Goal: Download file/media

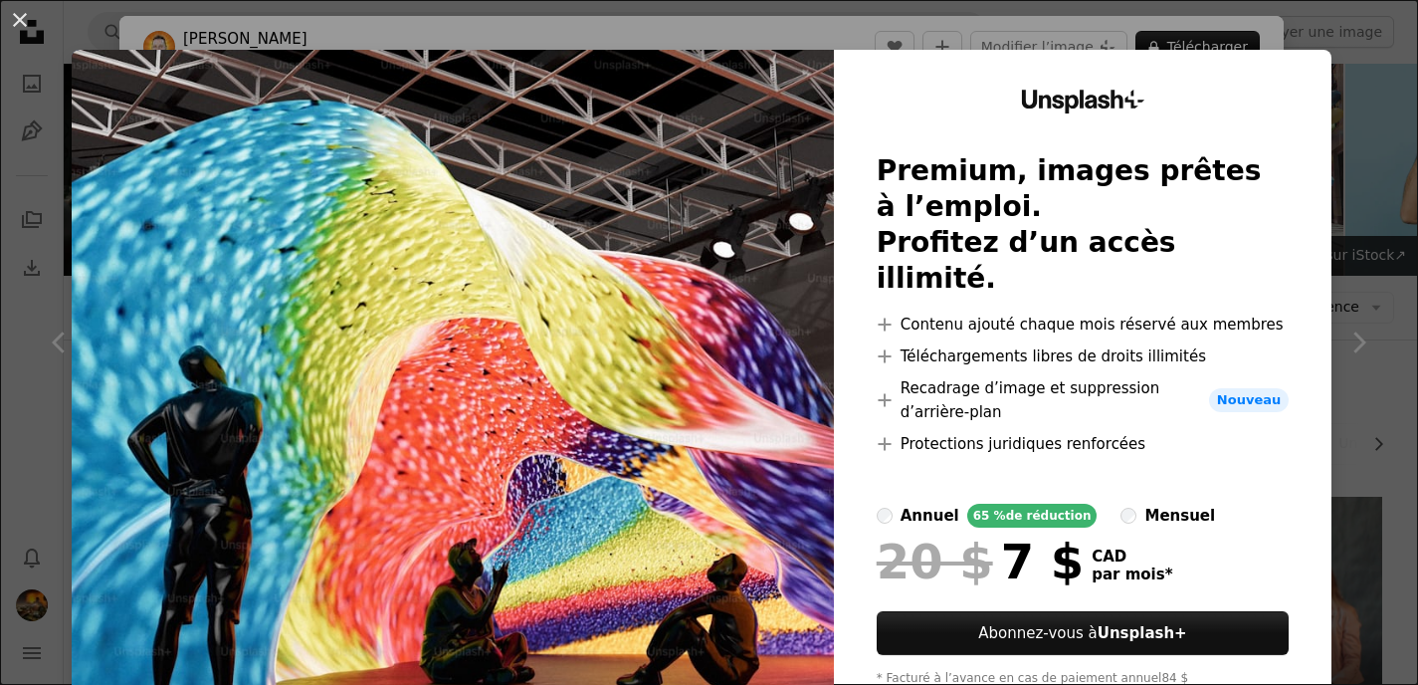
scroll to position [2353, 0]
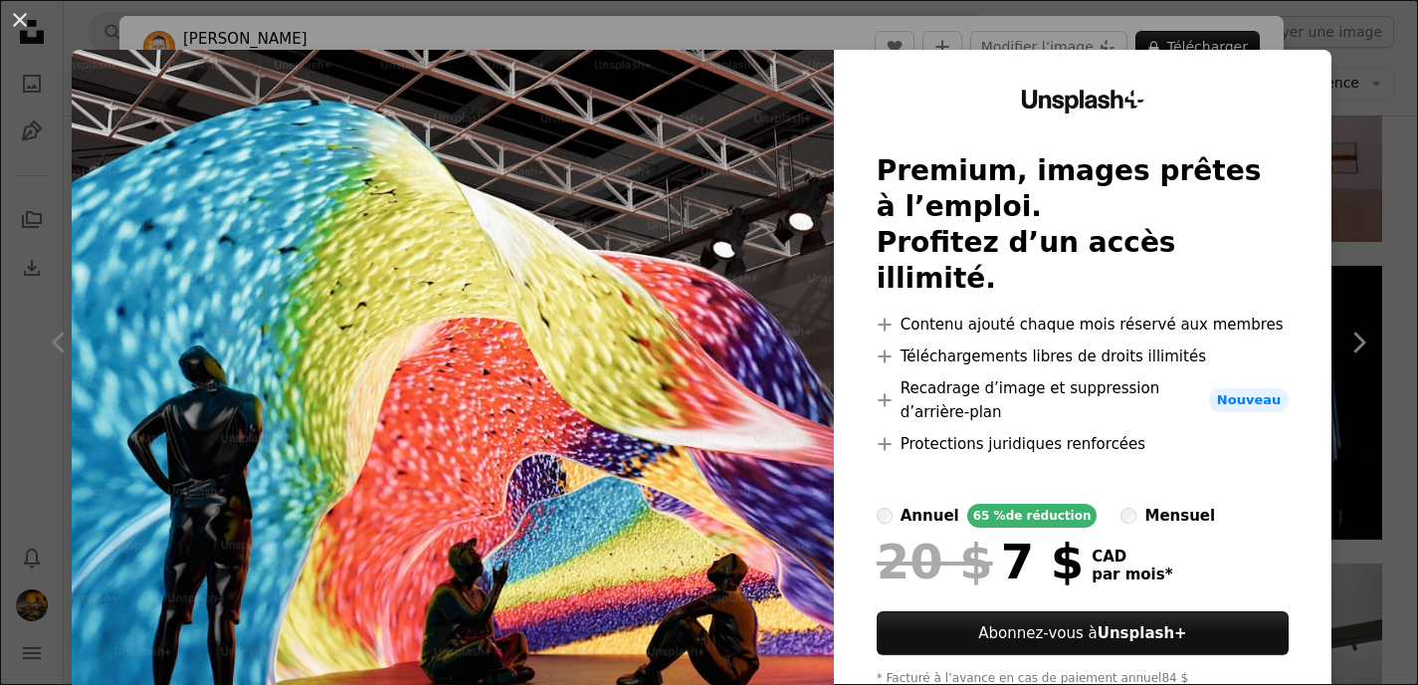
click at [1152, 26] on div "An X shape Unsplash+ Premium, images prêtes à l’emploi. Profitez d’un accès ill…" at bounding box center [709, 342] width 1418 height 685
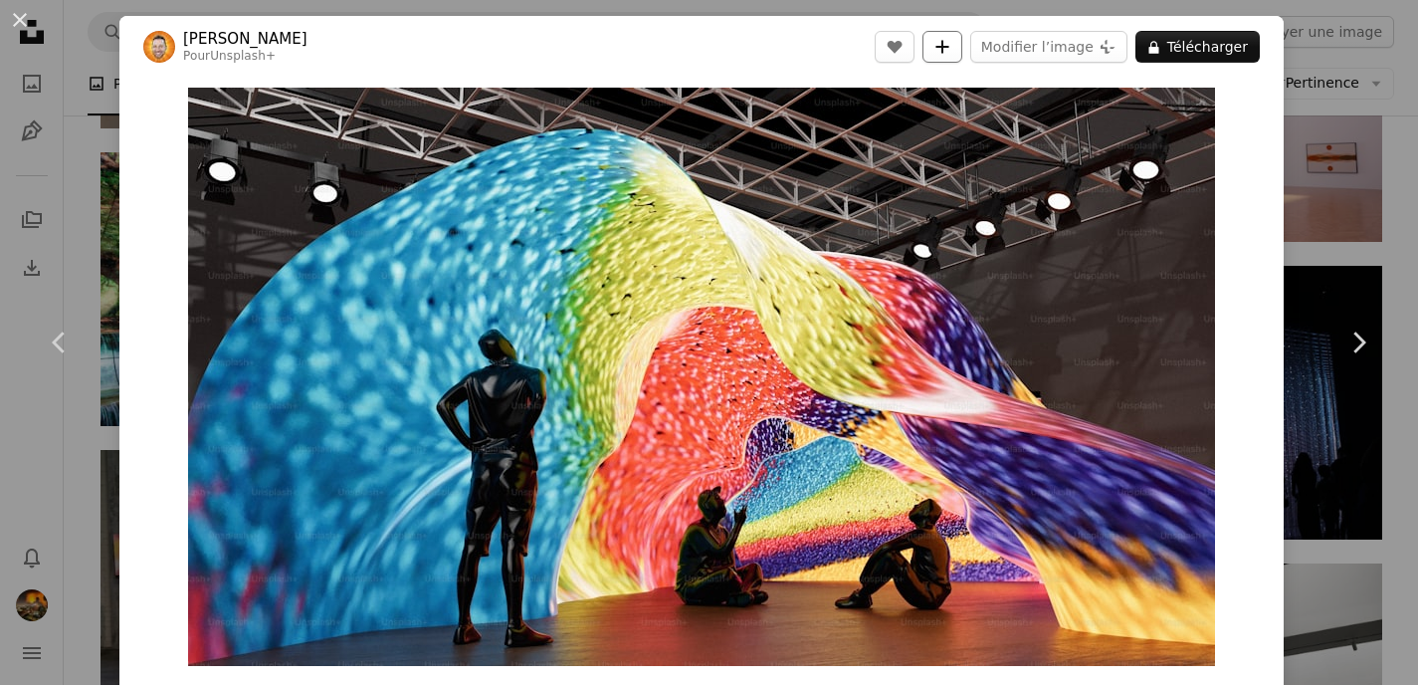
click at [950, 44] on icon "A plus sign" at bounding box center [942, 47] width 16 height 16
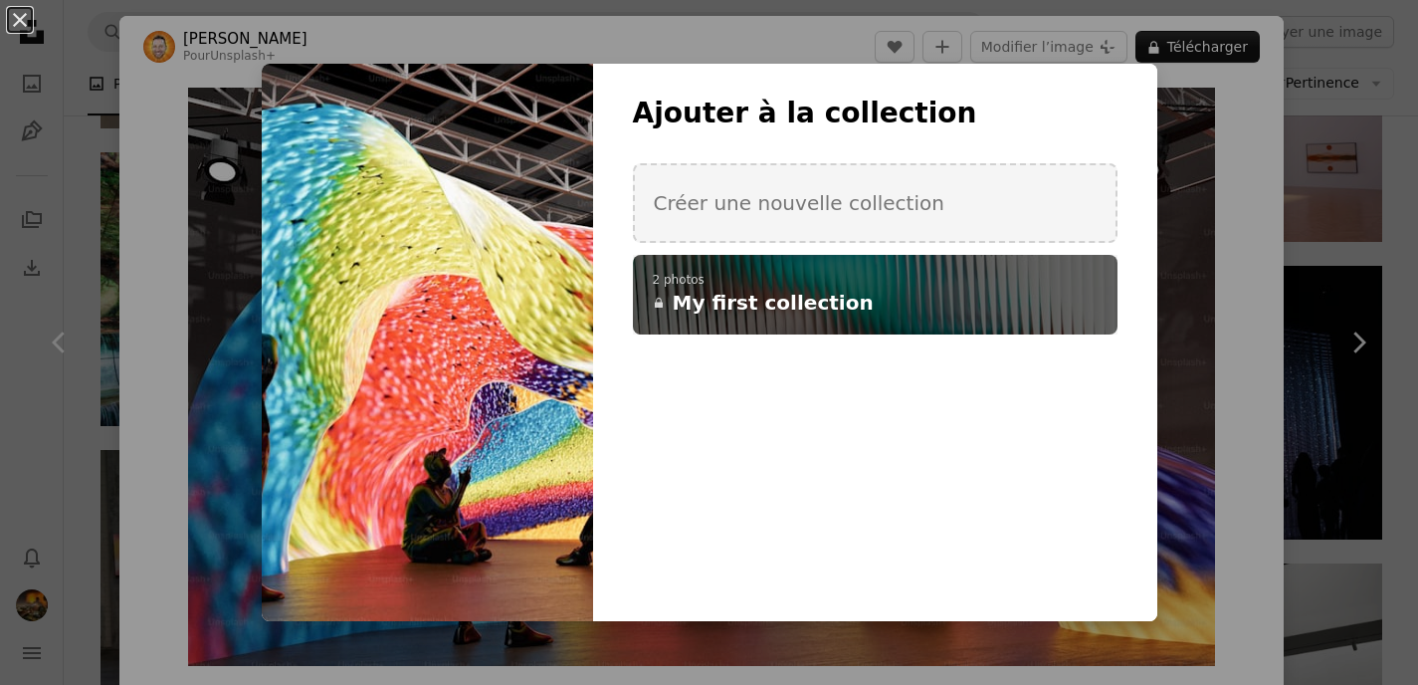
click at [1035, 312] on h4 "A lock My first collection" at bounding box center [864, 303] width 423 height 28
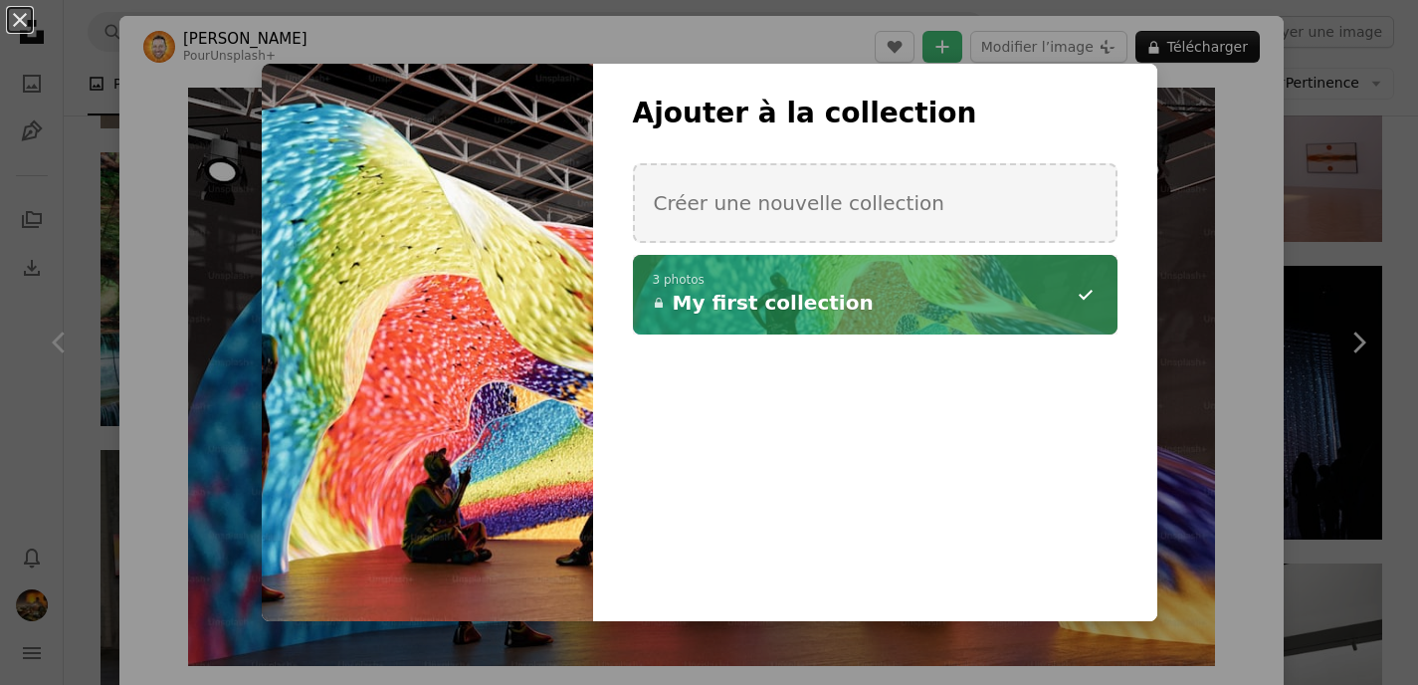
click at [1254, 202] on div "An X shape Ajouter à la collection Créer une nouvelle collection A checkmark A …" at bounding box center [709, 342] width 1418 height 685
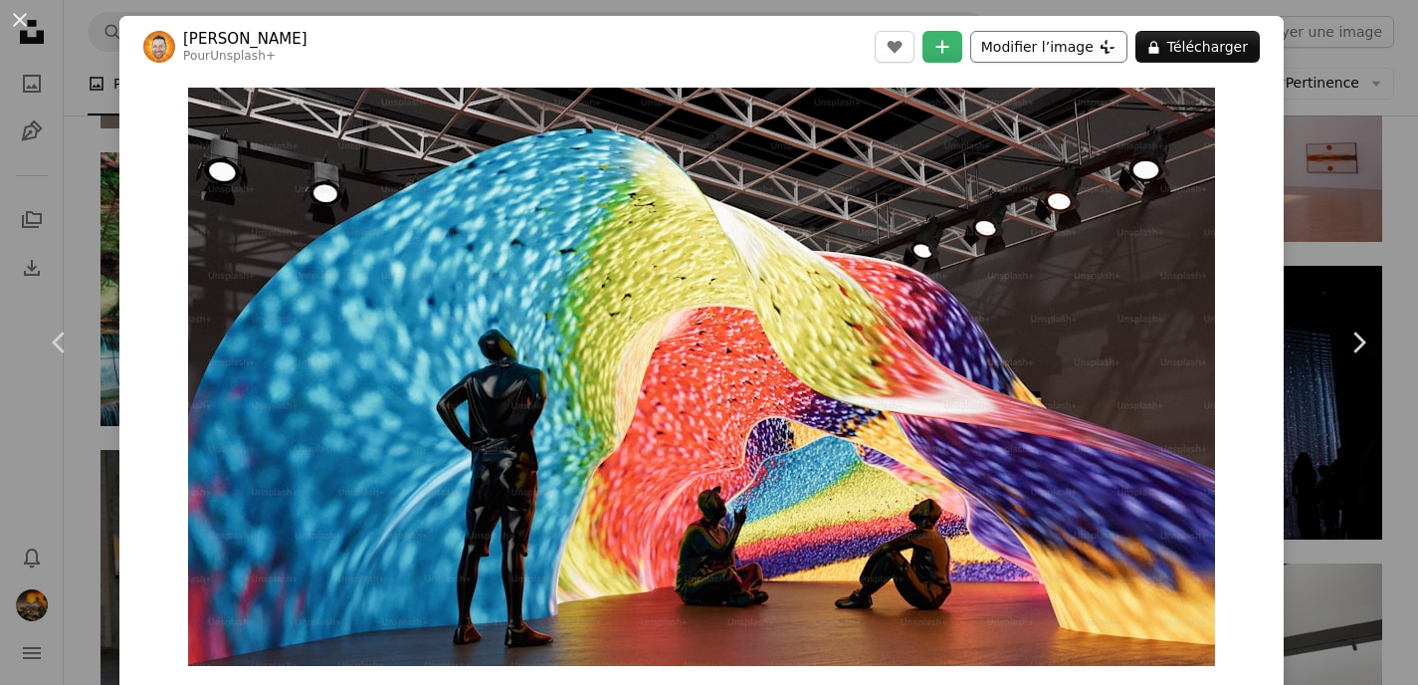
click at [1091, 46] on button "Modifier l’image Plus sign for Unsplash+" at bounding box center [1048, 47] width 157 height 32
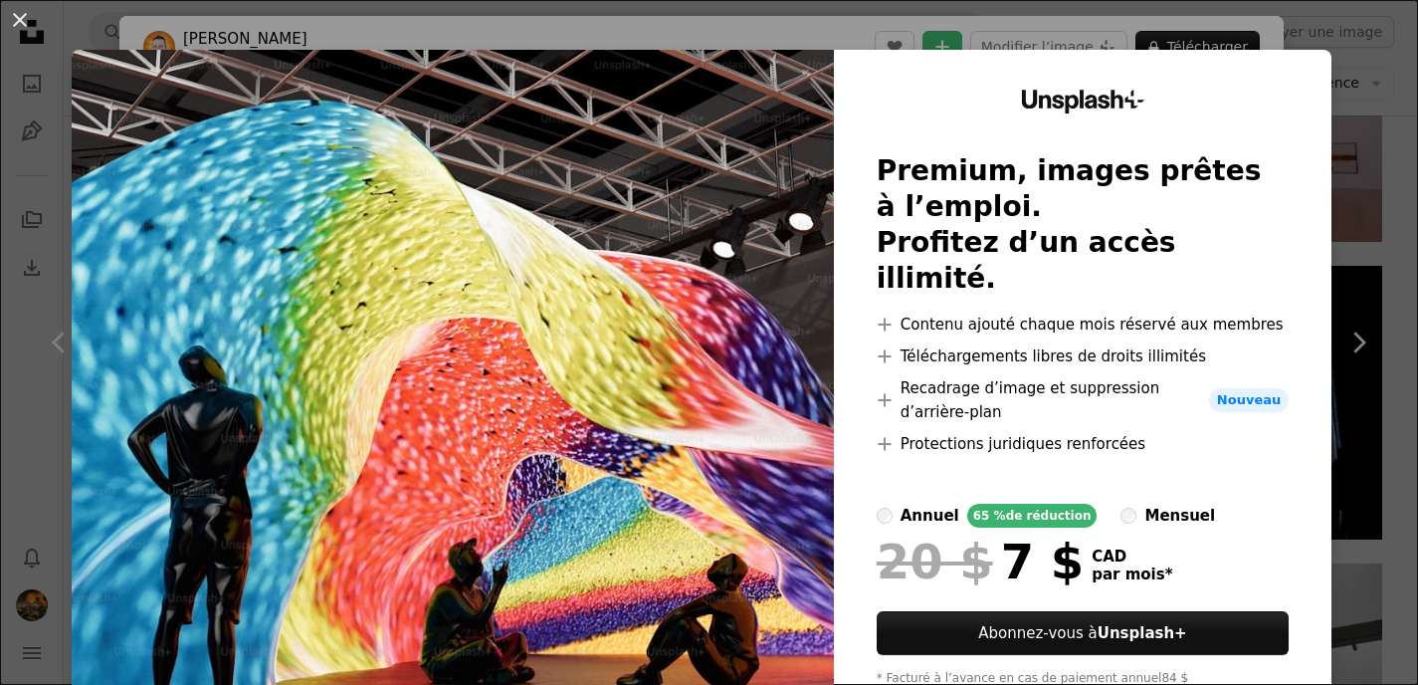
click at [1284, 27] on div "An X shape Unsplash+ Premium, images prêtes à l’emploi. Profitez d’un accès ill…" at bounding box center [709, 342] width 1418 height 685
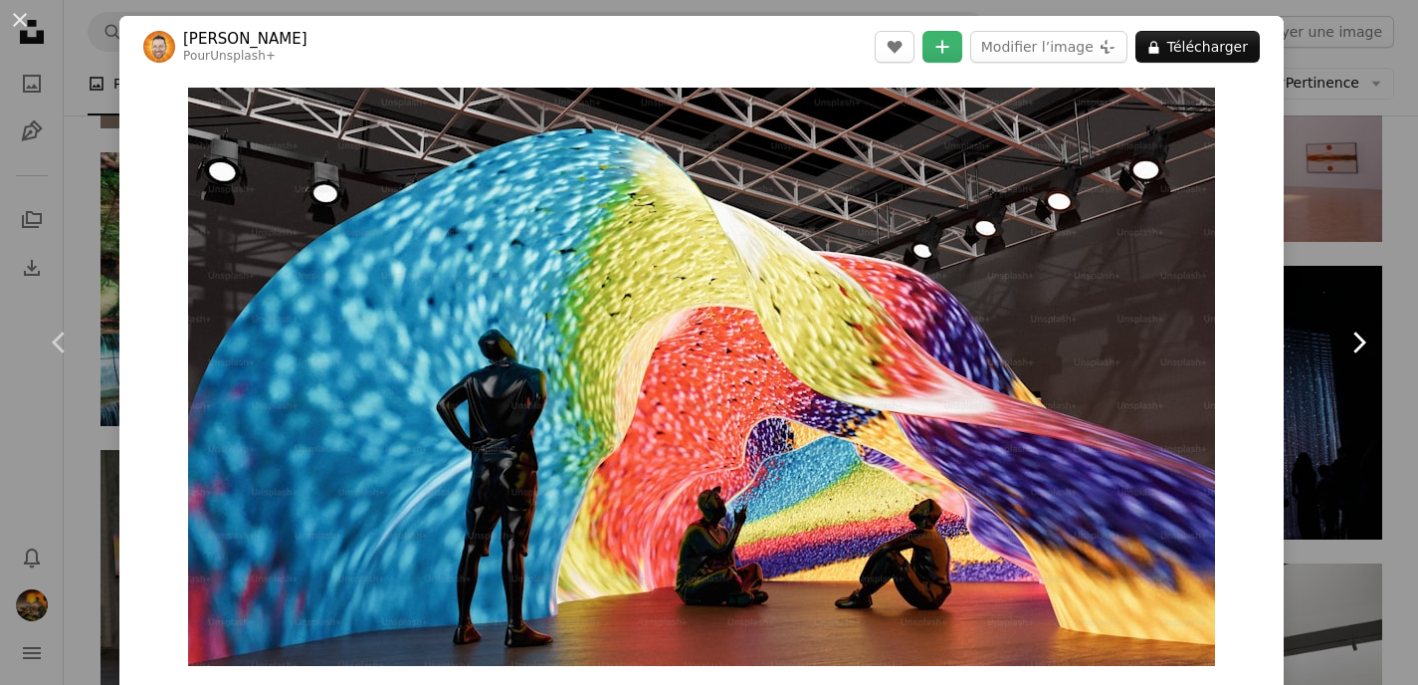
click at [1342, 256] on link "Chevron right" at bounding box center [1357, 342] width 119 height 191
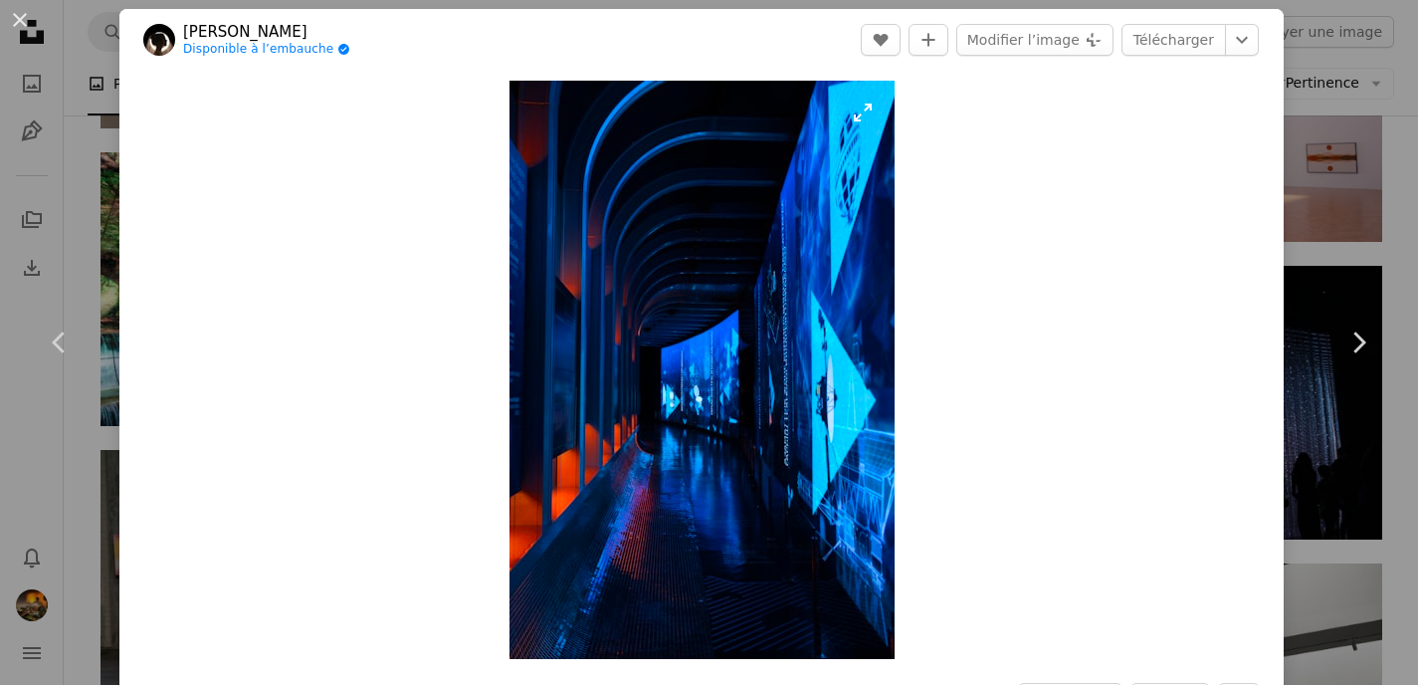
scroll to position [5, 0]
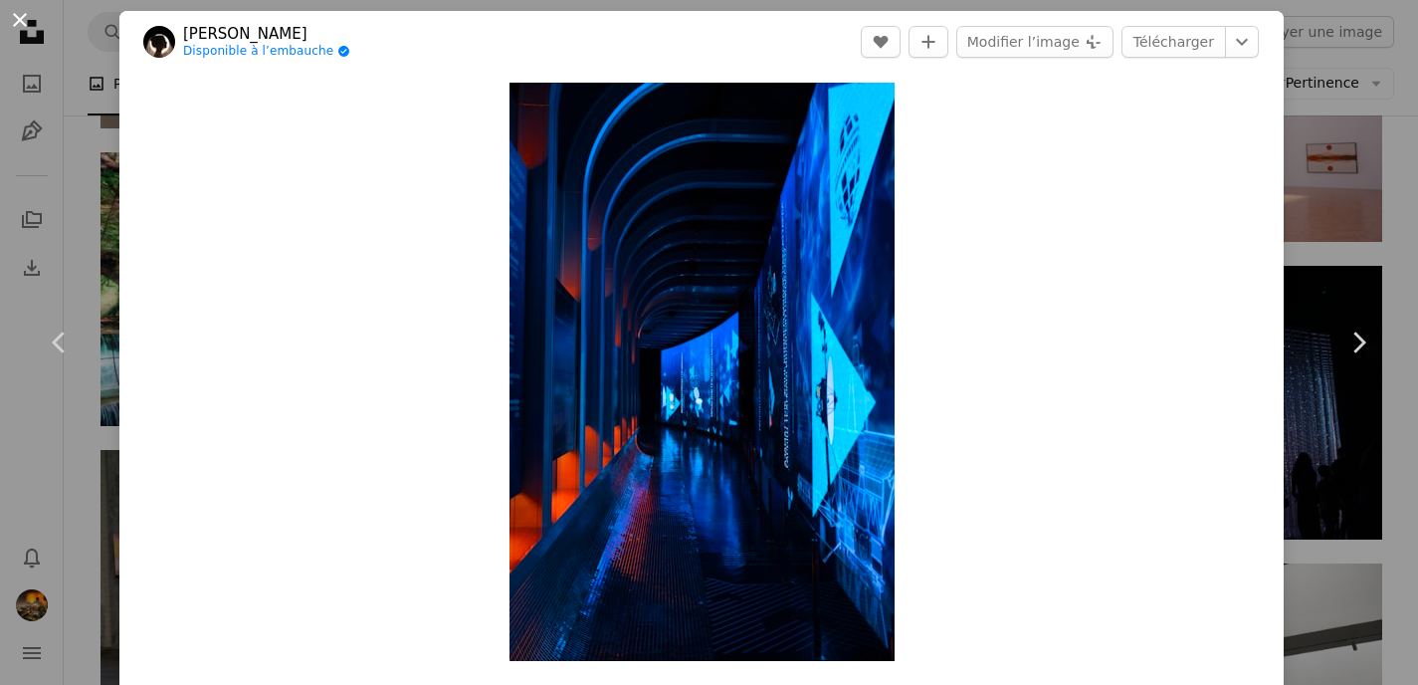
click at [23, 17] on button "An X shape" at bounding box center [20, 20] width 24 height 24
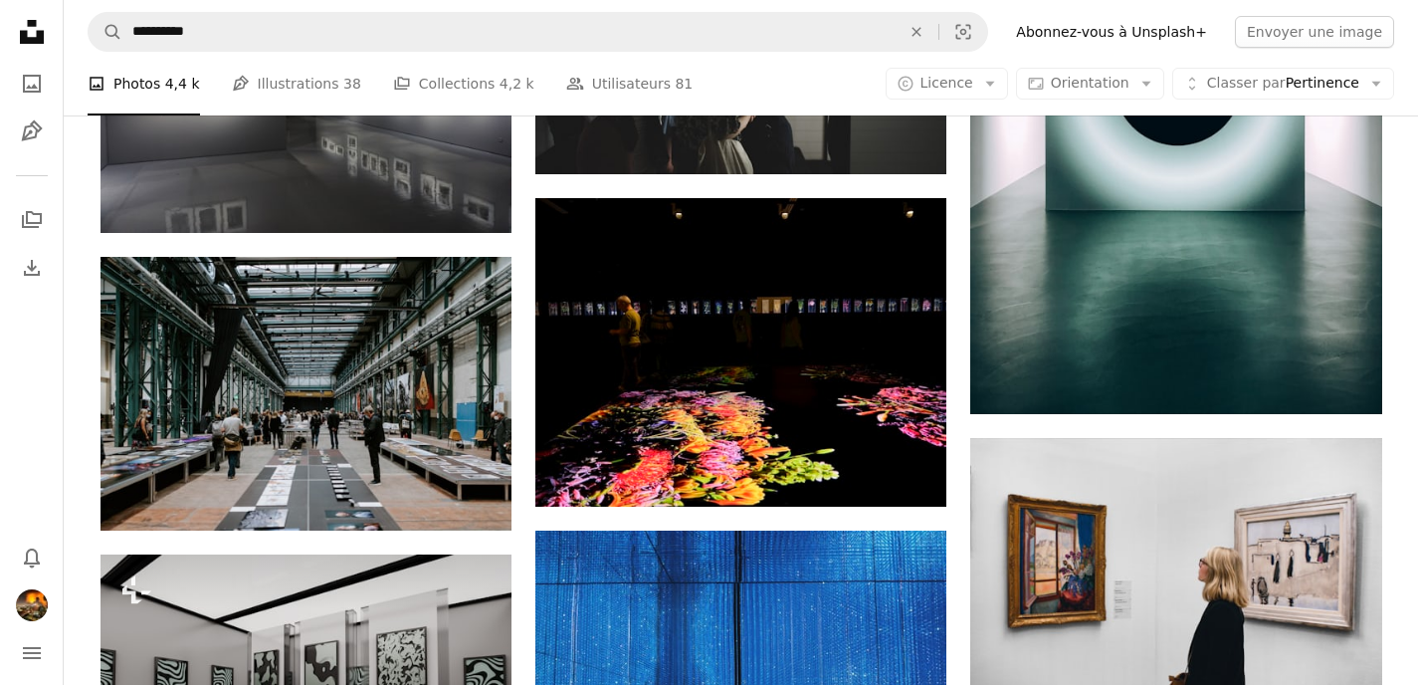
scroll to position [5444, 0]
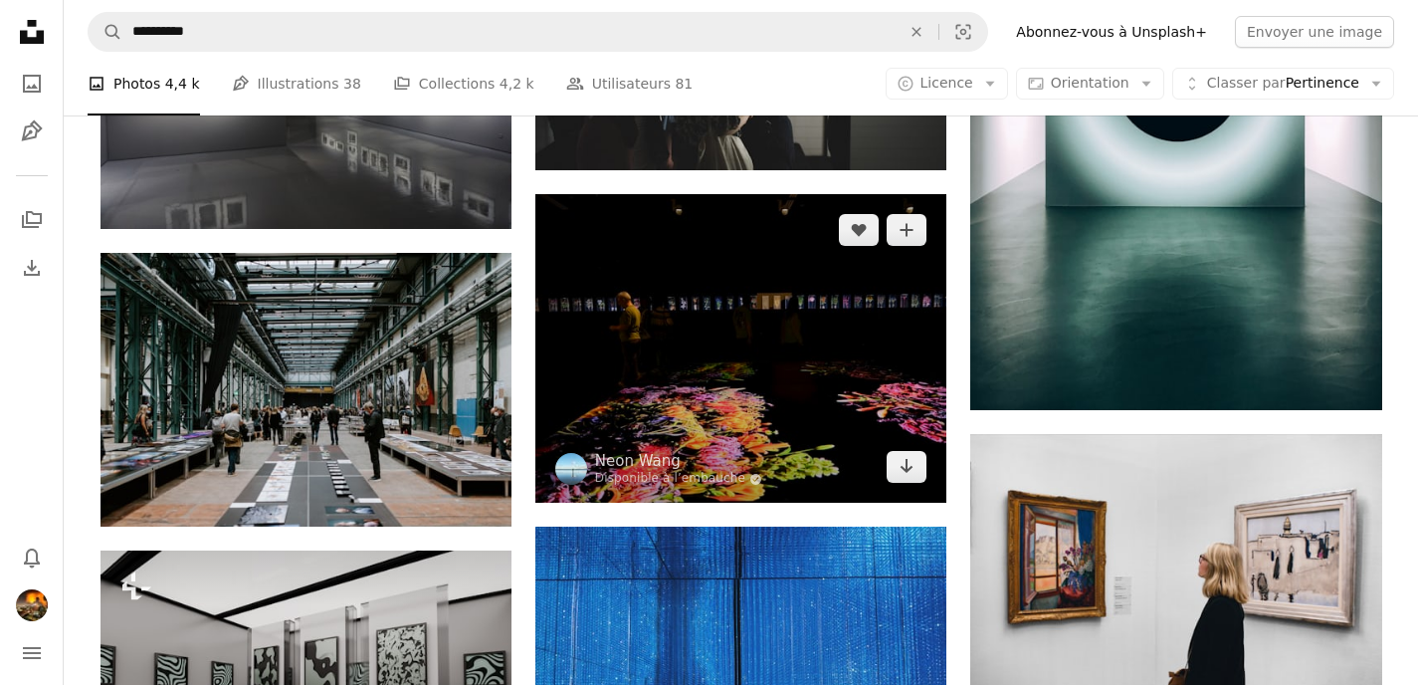
click at [807, 433] on img at bounding box center [740, 348] width 411 height 308
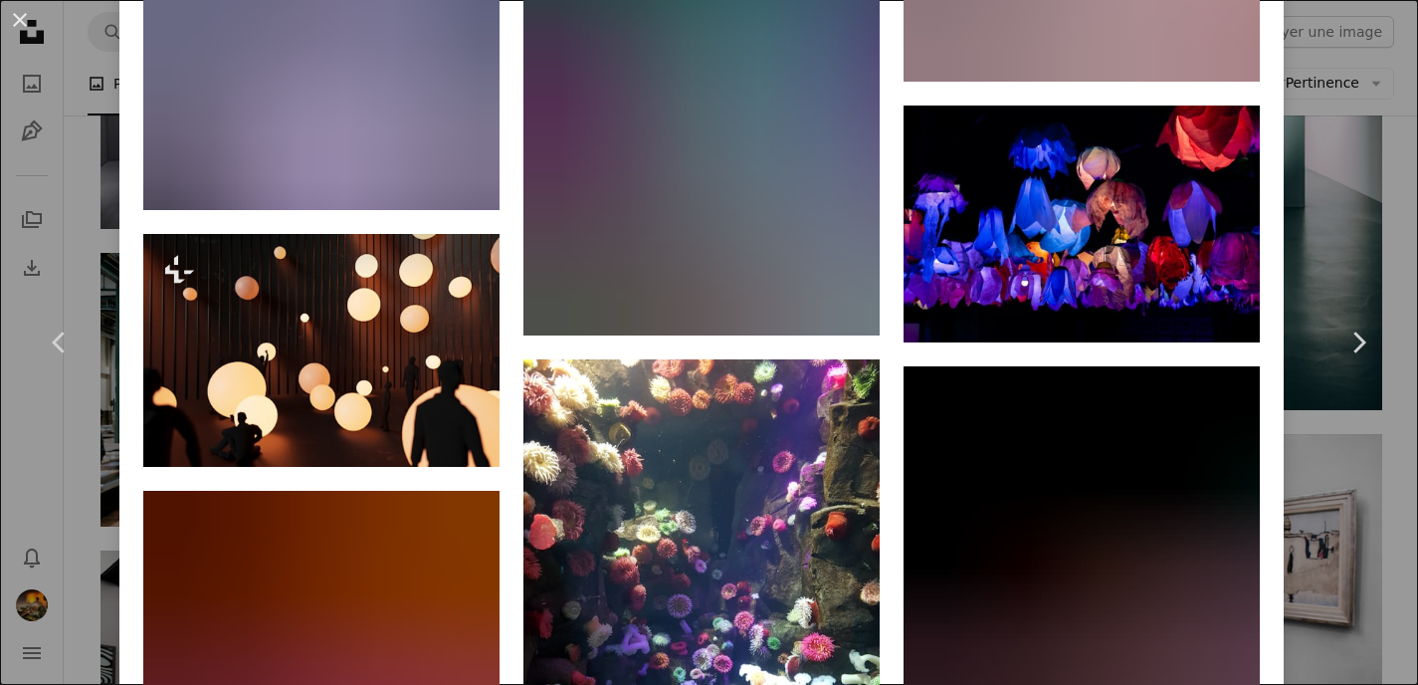
scroll to position [8818, 0]
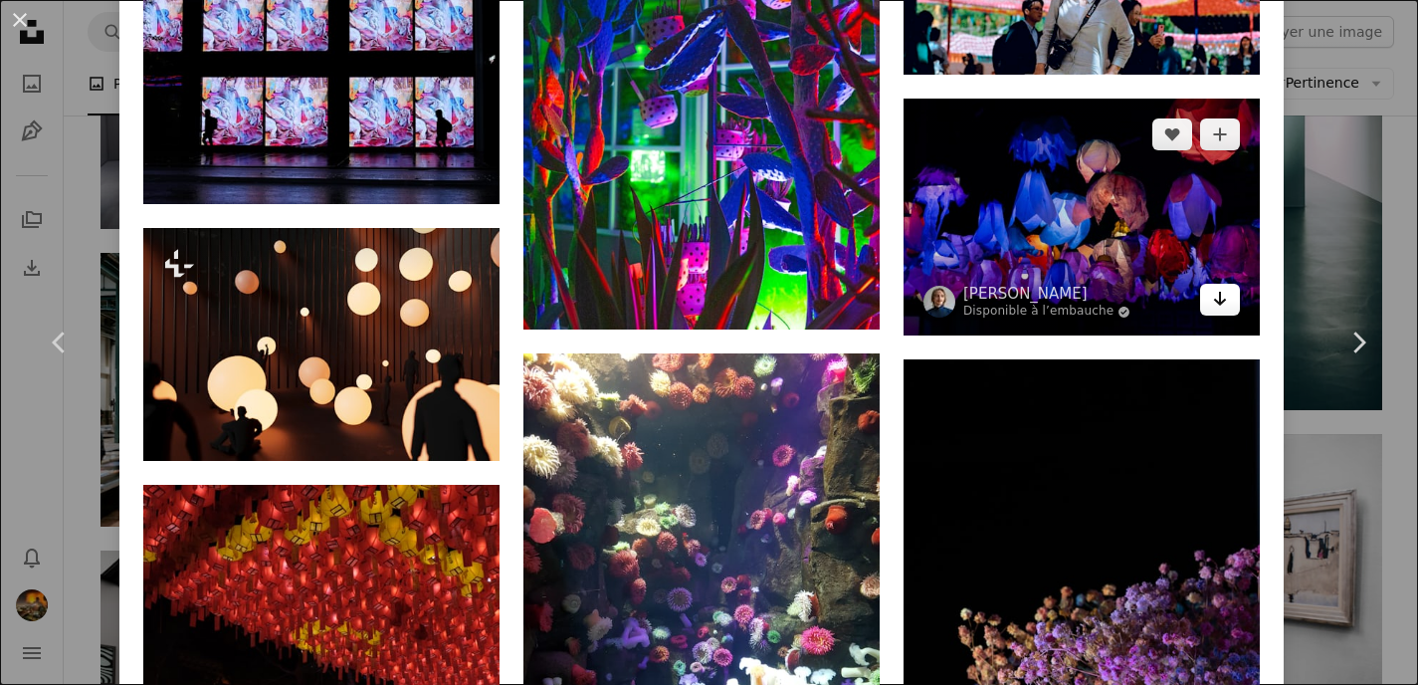
click at [1240, 315] on link "Arrow pointing down" at bounding box center [1220, 300] width 40 height 32
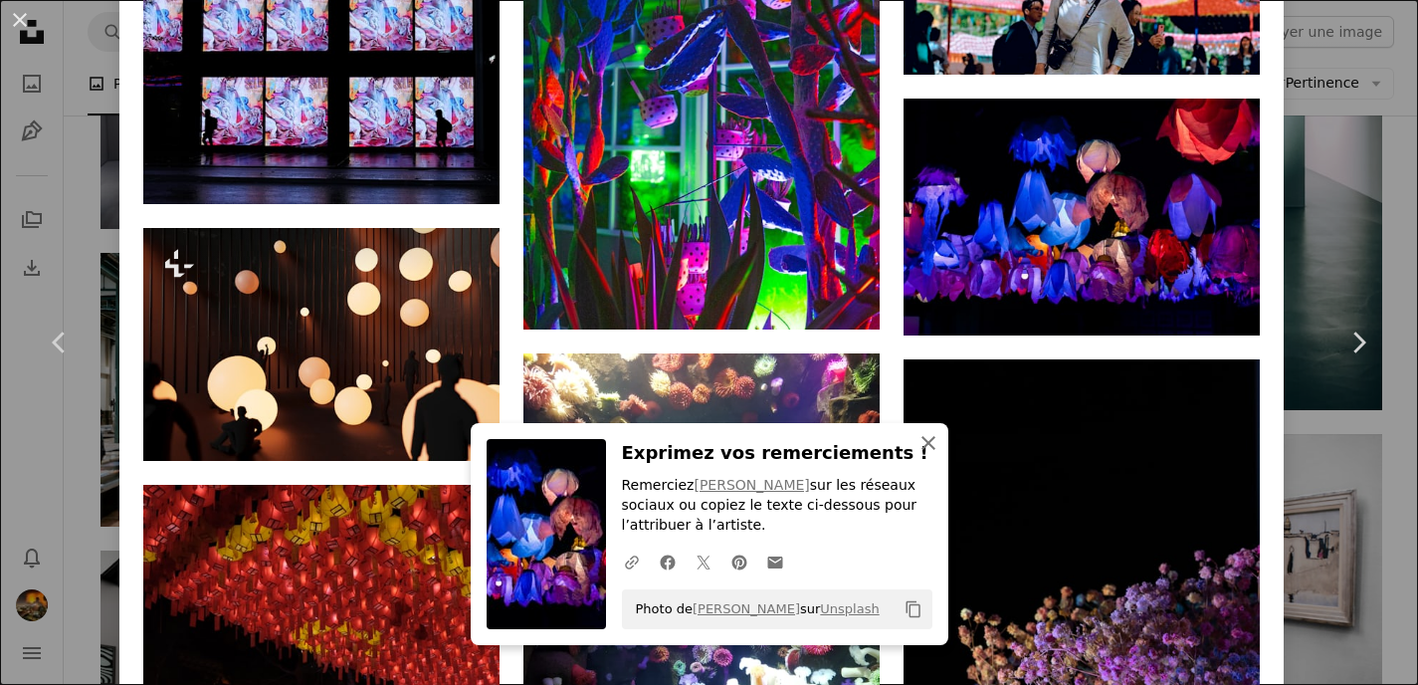
click at [930, 443] on icon "An X shape" at bounding box center [928, 443] width 24 height 24
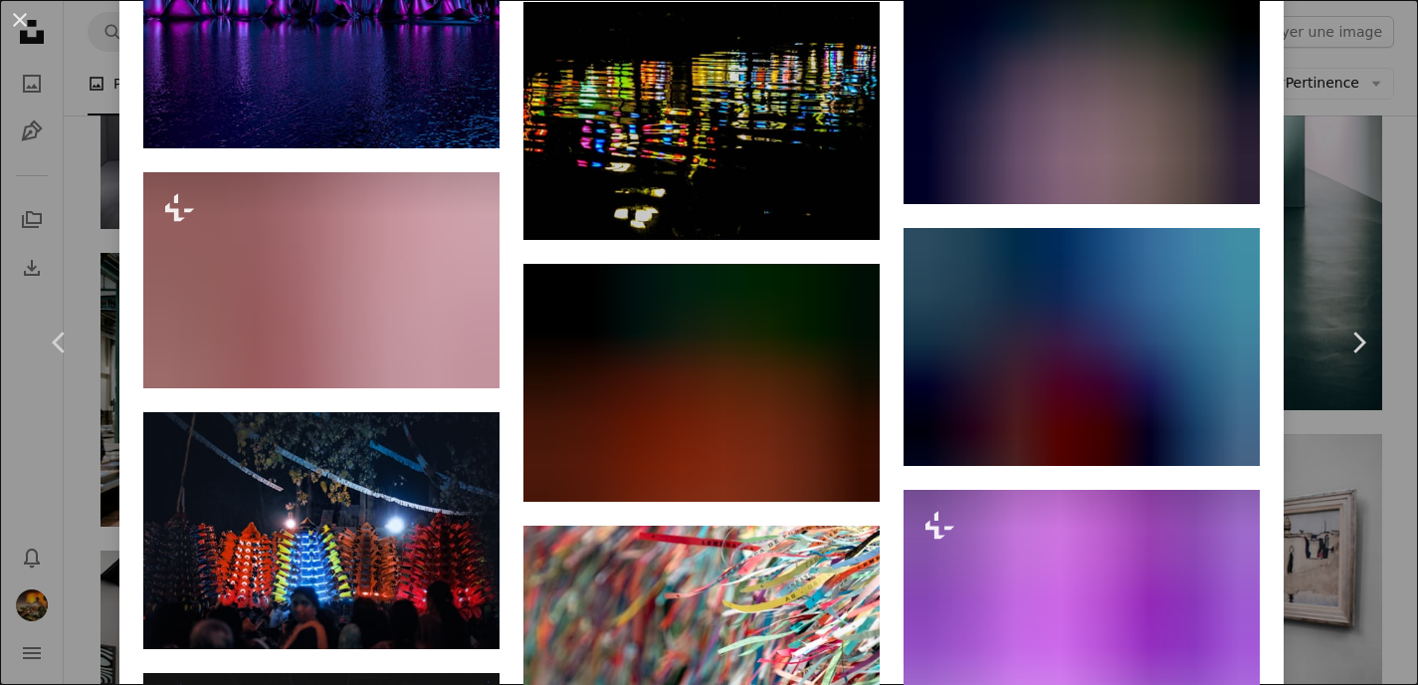
scroll to position [12676, 0]
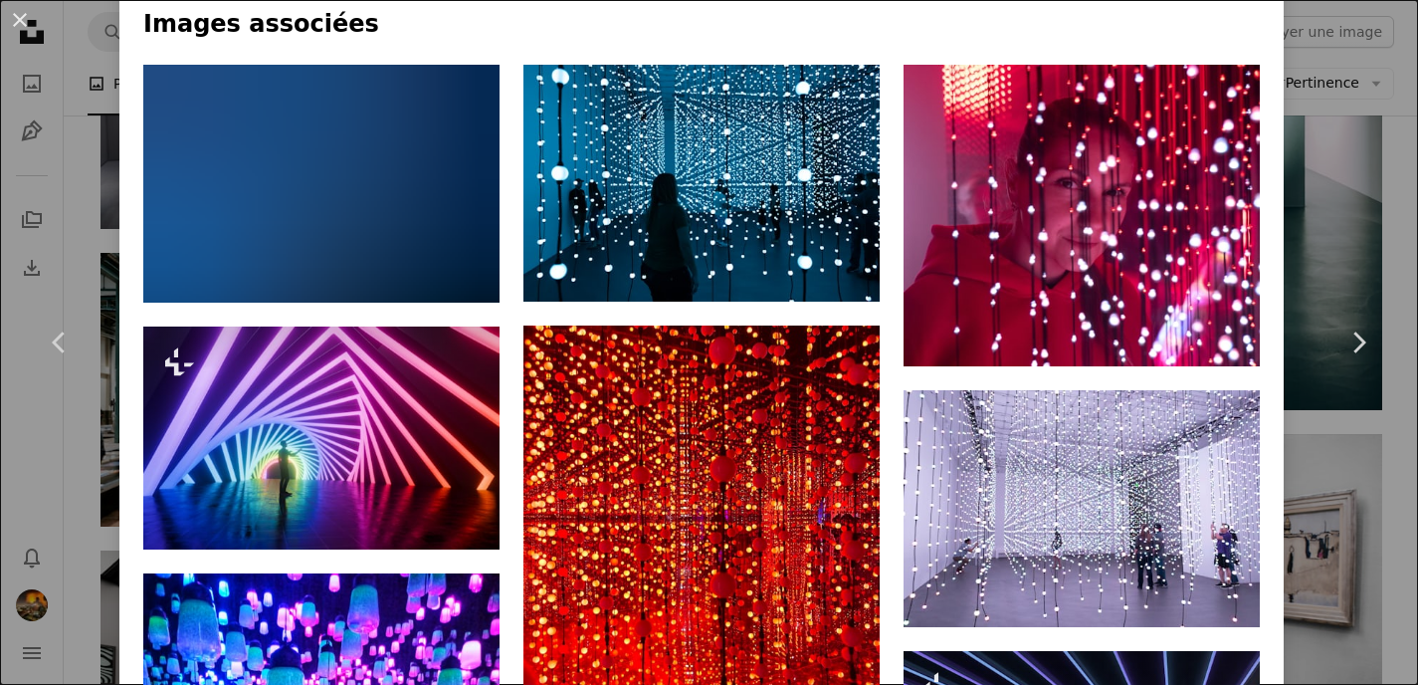
scroll to position [1264, 0]
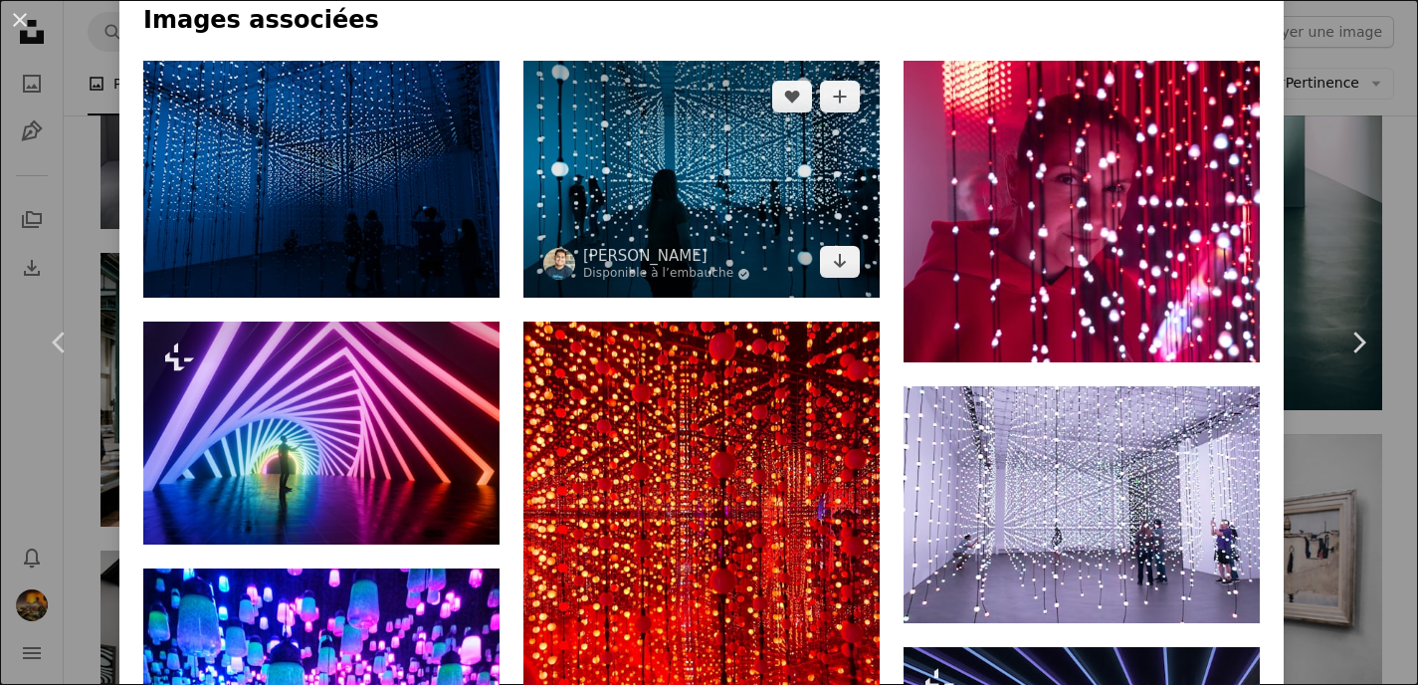
click at [759, 204] on img at bounding box center [701, 179] width 356 height 237
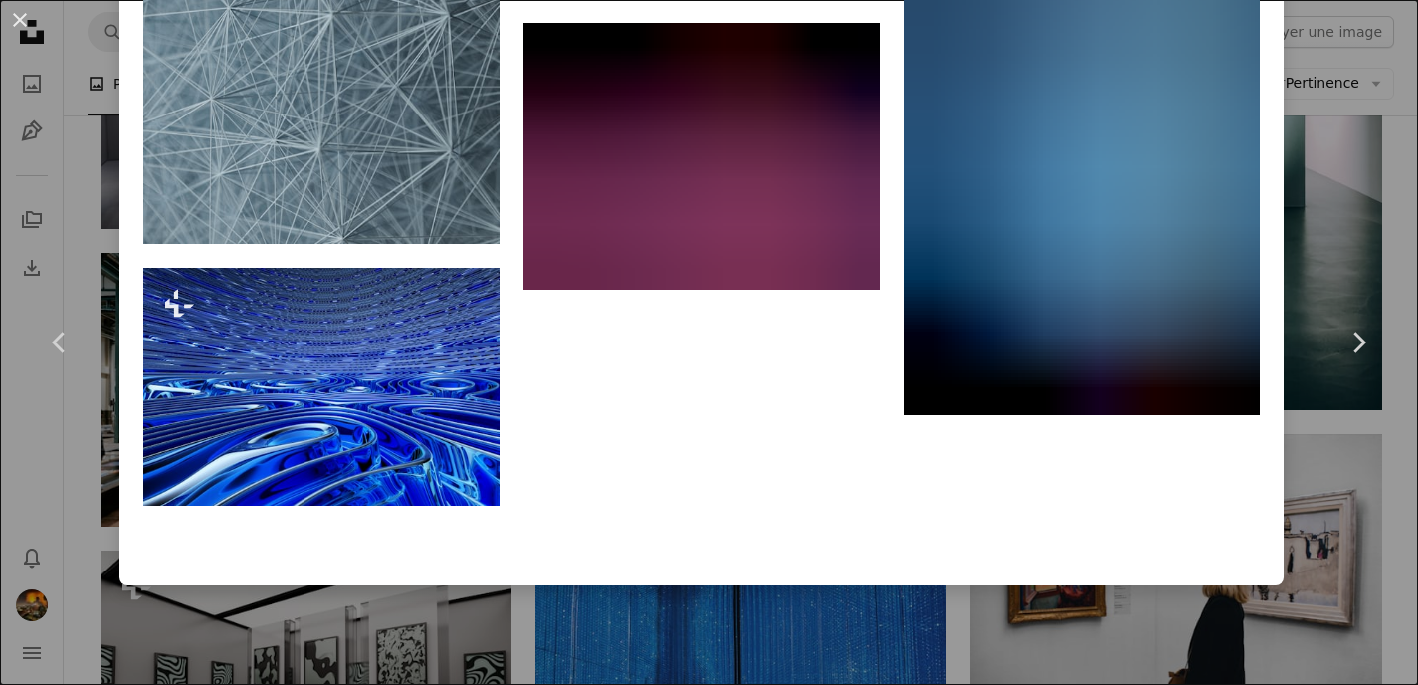
scroll to position [18181, 0]
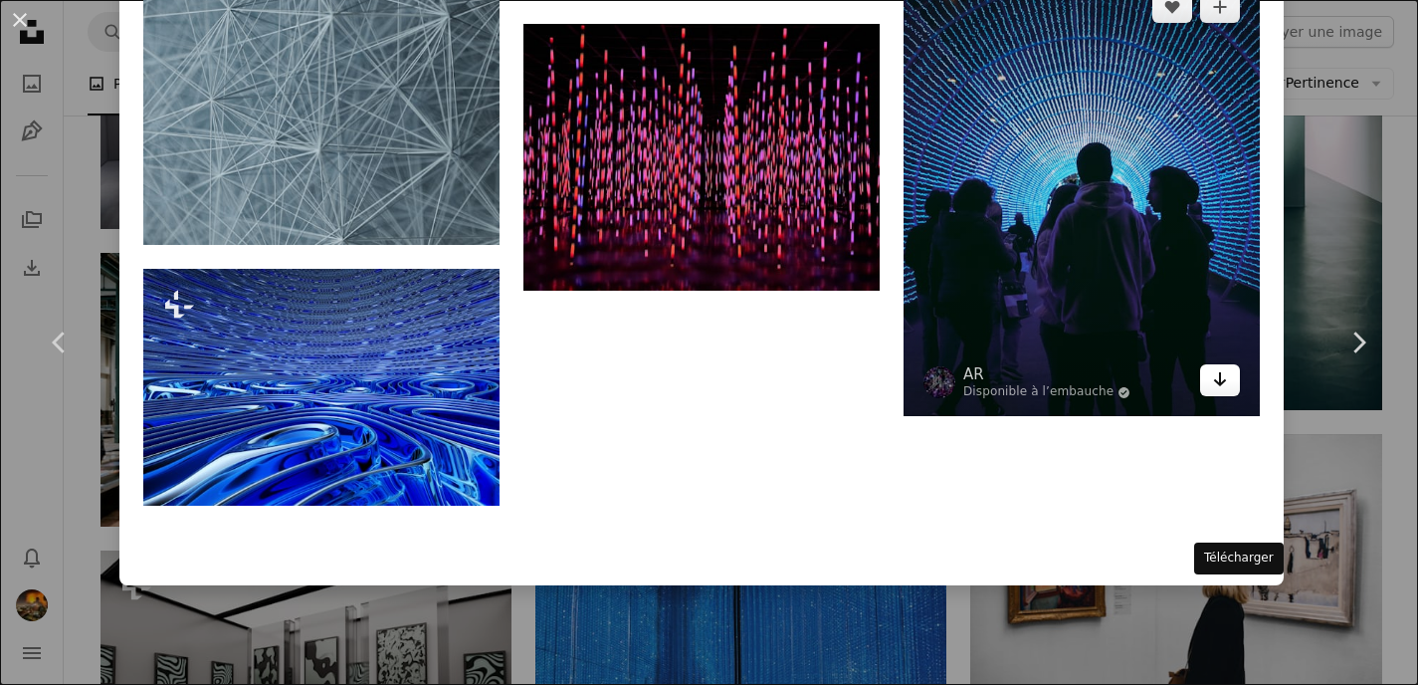
click at [1228, 391] on icon "Arrow pointing down" at bounding box center [1220, 379] width 16 height 24
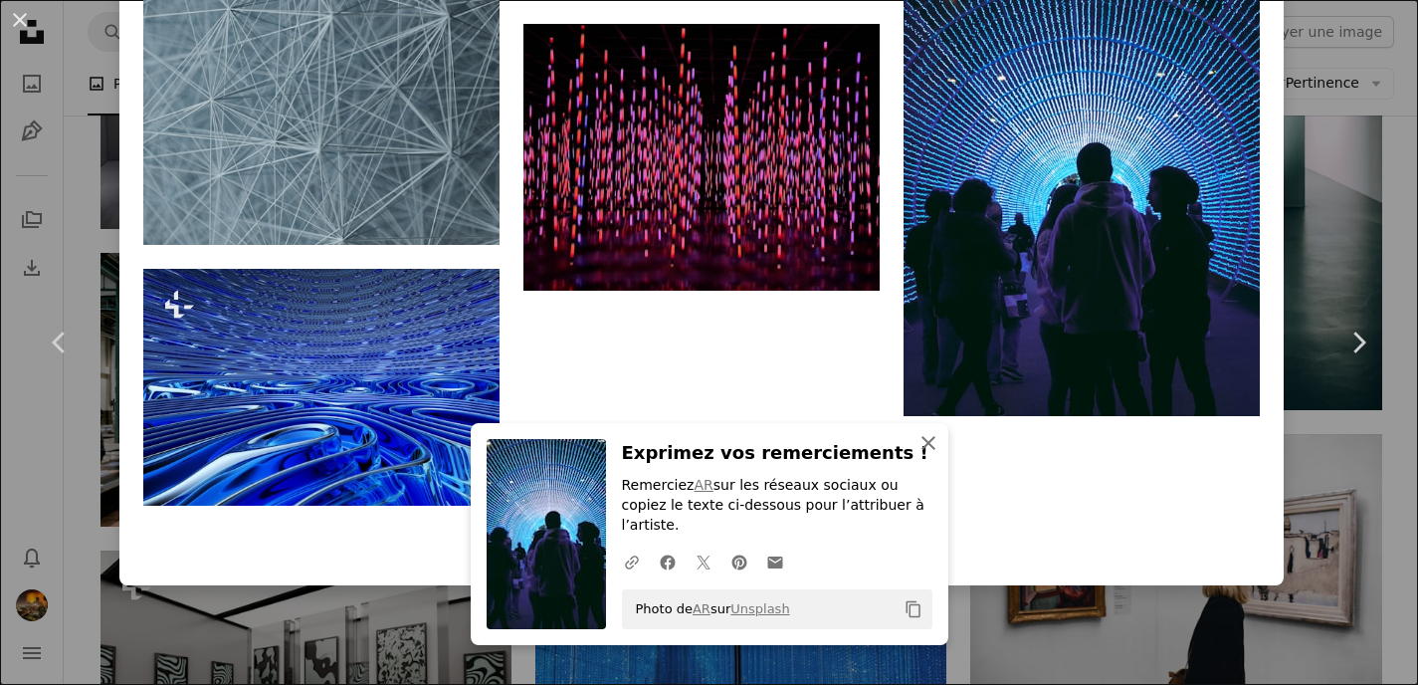
click at [930, 455] on icon "An X shape" at bounding box center [928, 443] width 24 height 24
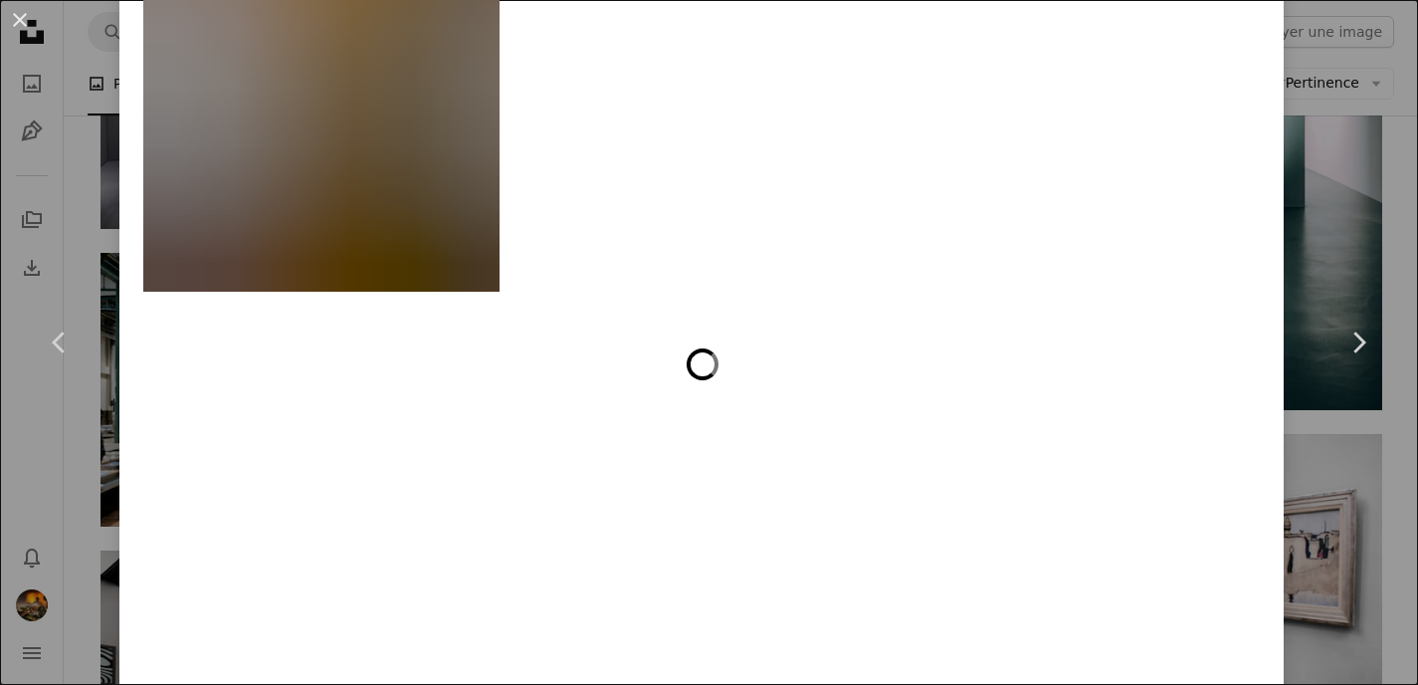
scroll to position [23151, 0]
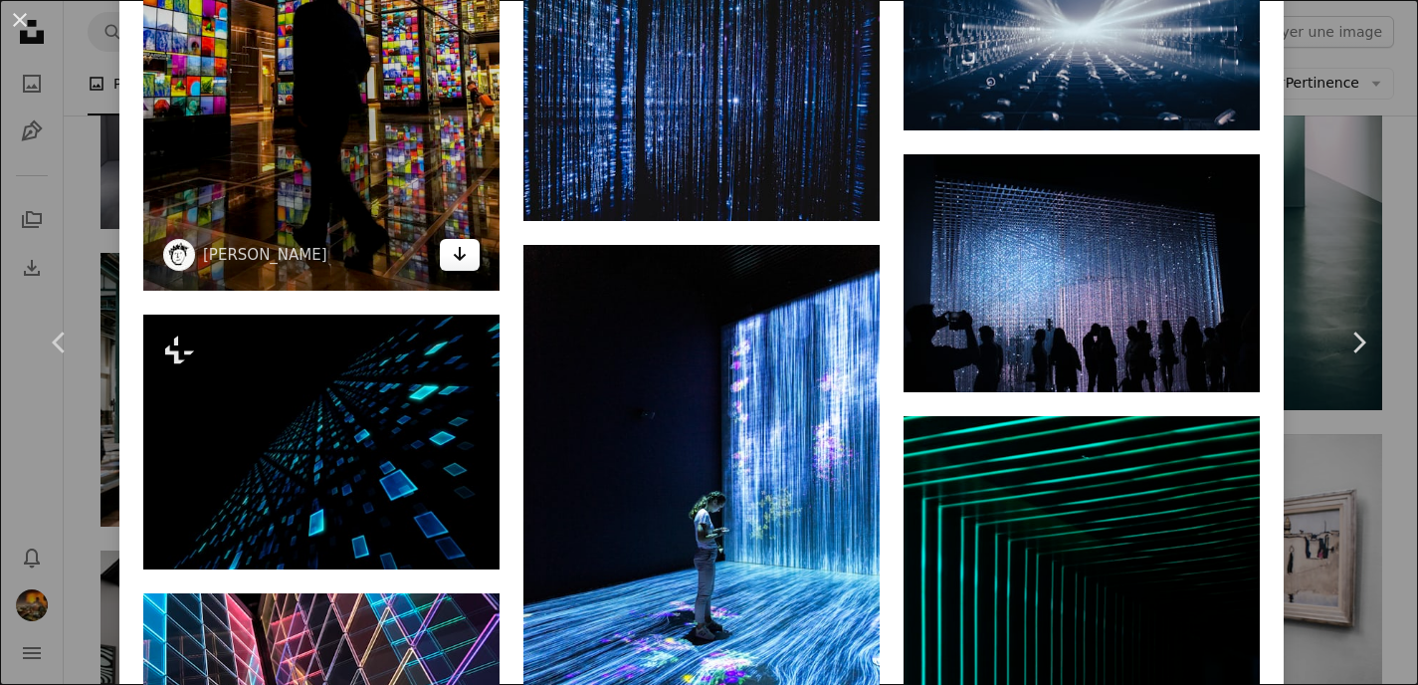
click at [474, 271] on link "Arrow pointing down" at bounding box center [460, 255] width 40 height 32
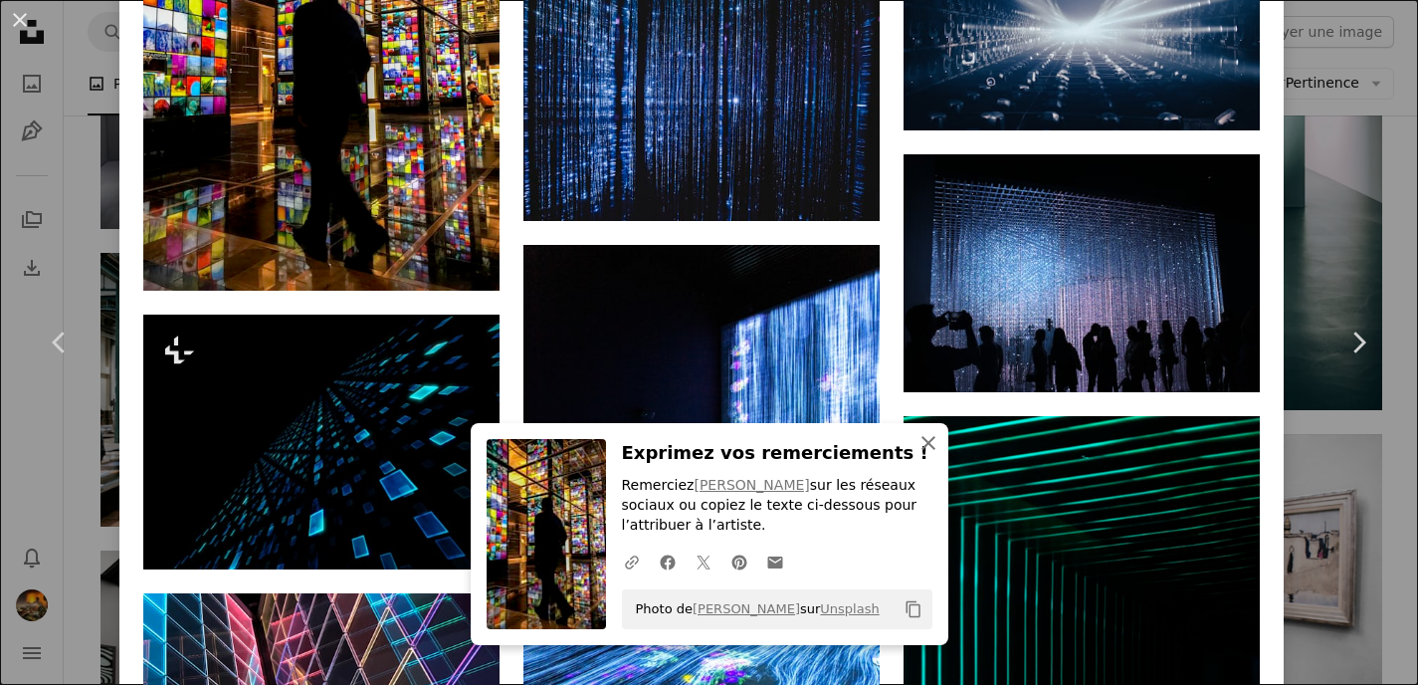
click at [932, 445] on icon "An X shape" at bounding box center [928, 443] width 24 height 24
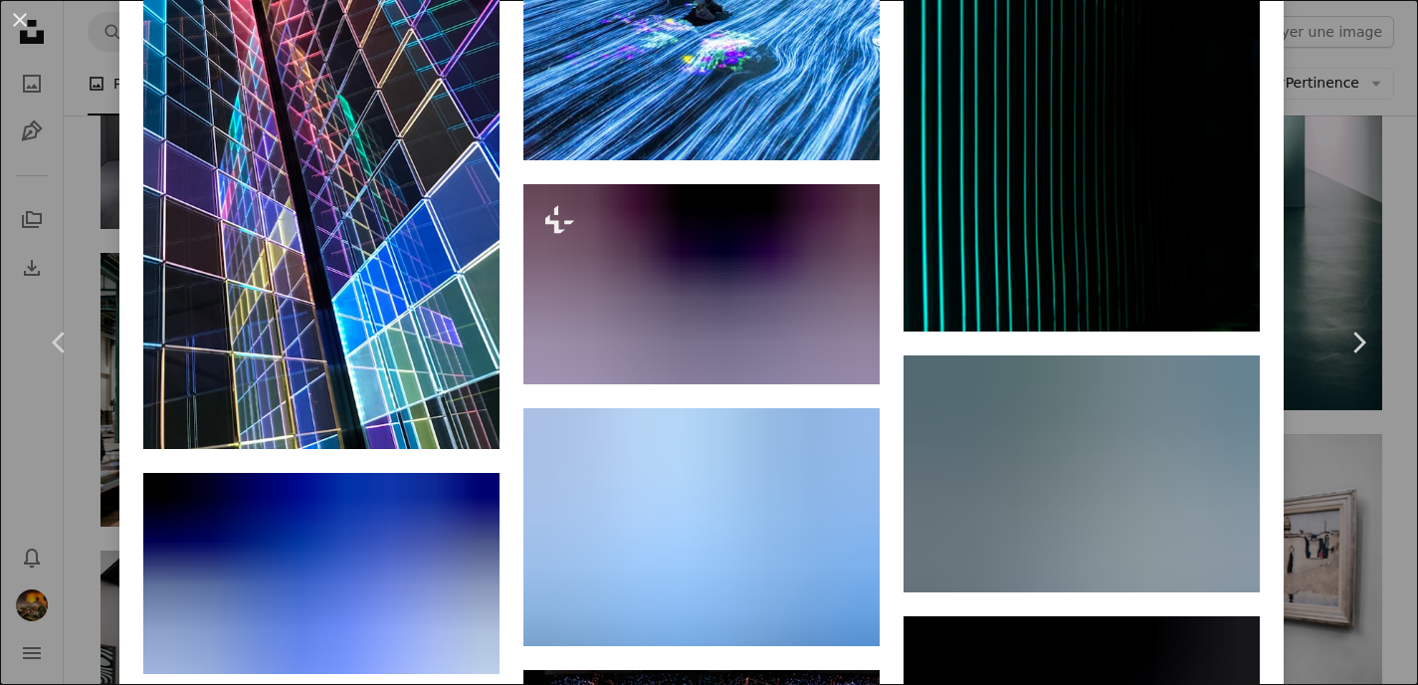
scroll to position [23766, 0]
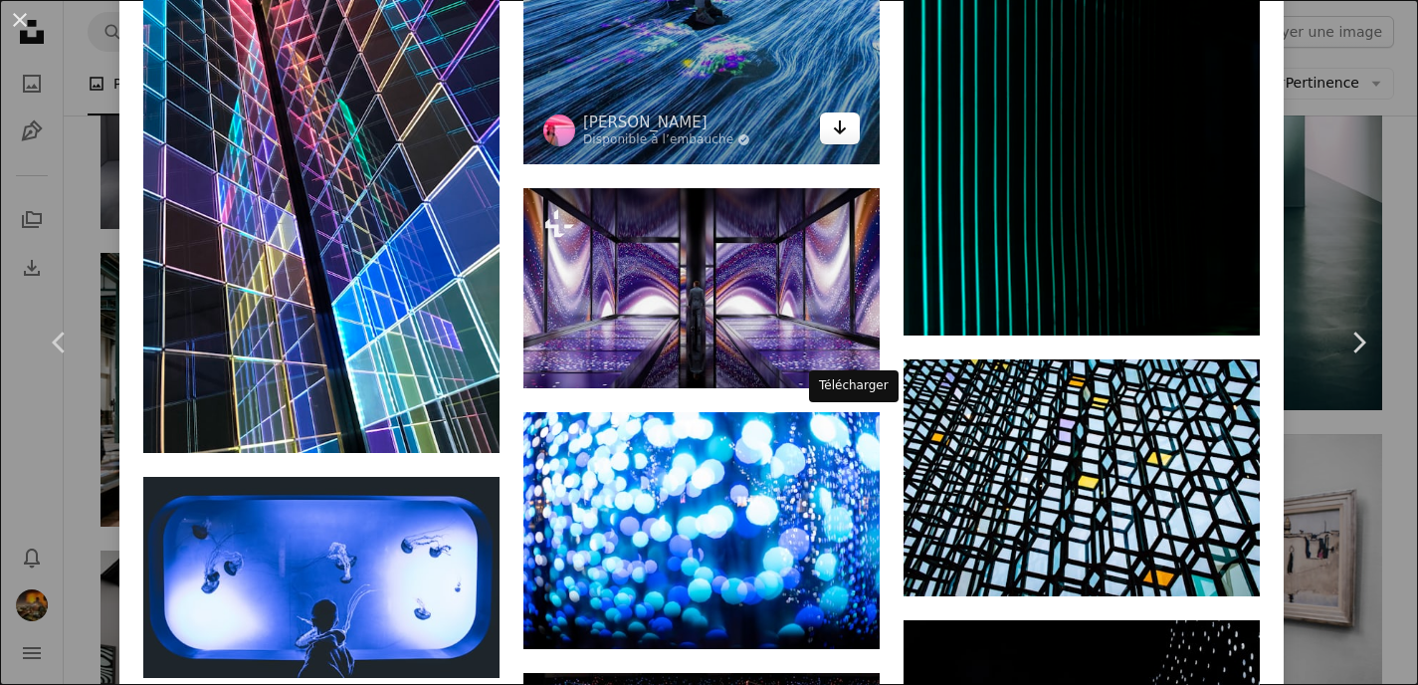
click at [848, 139] on icon "Arrow pointing down" at bounding box center [840, 127] width 16 height 24
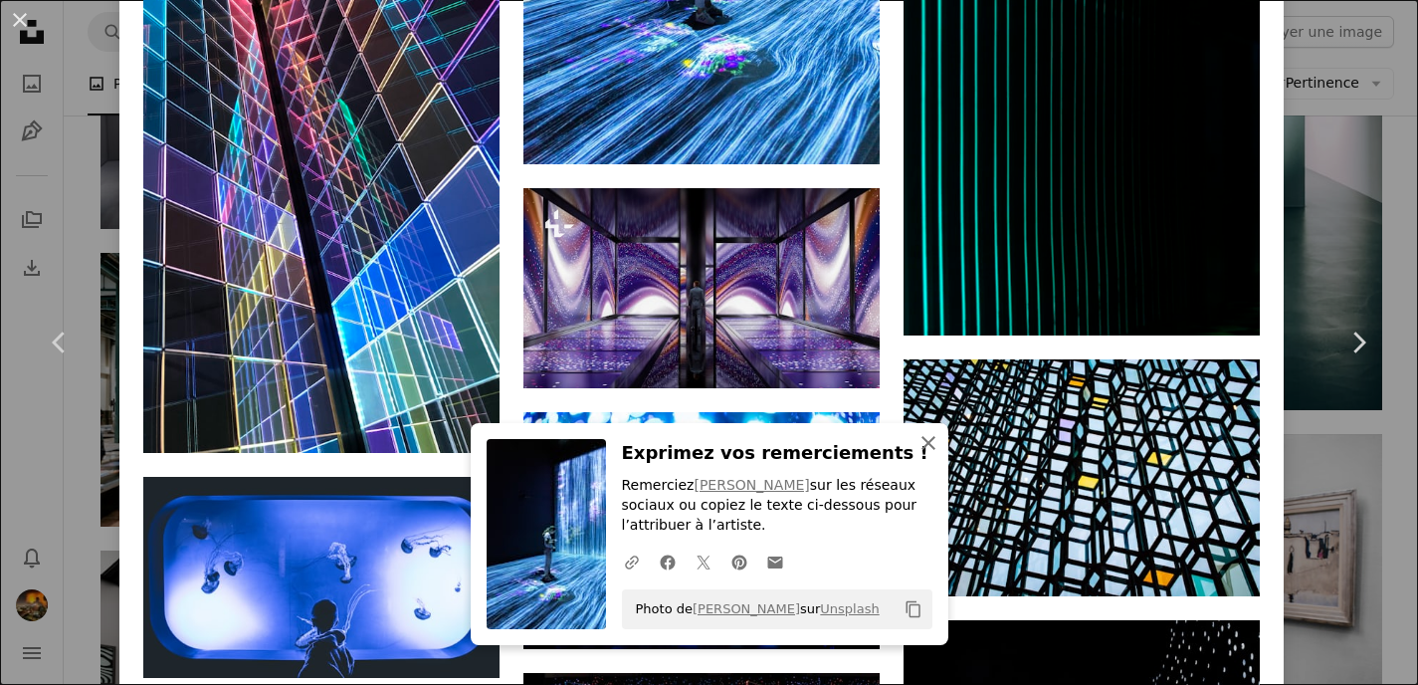
click at [927, 439] on icon "An X shape" at bounding box center [928, 443] width 24 height 24
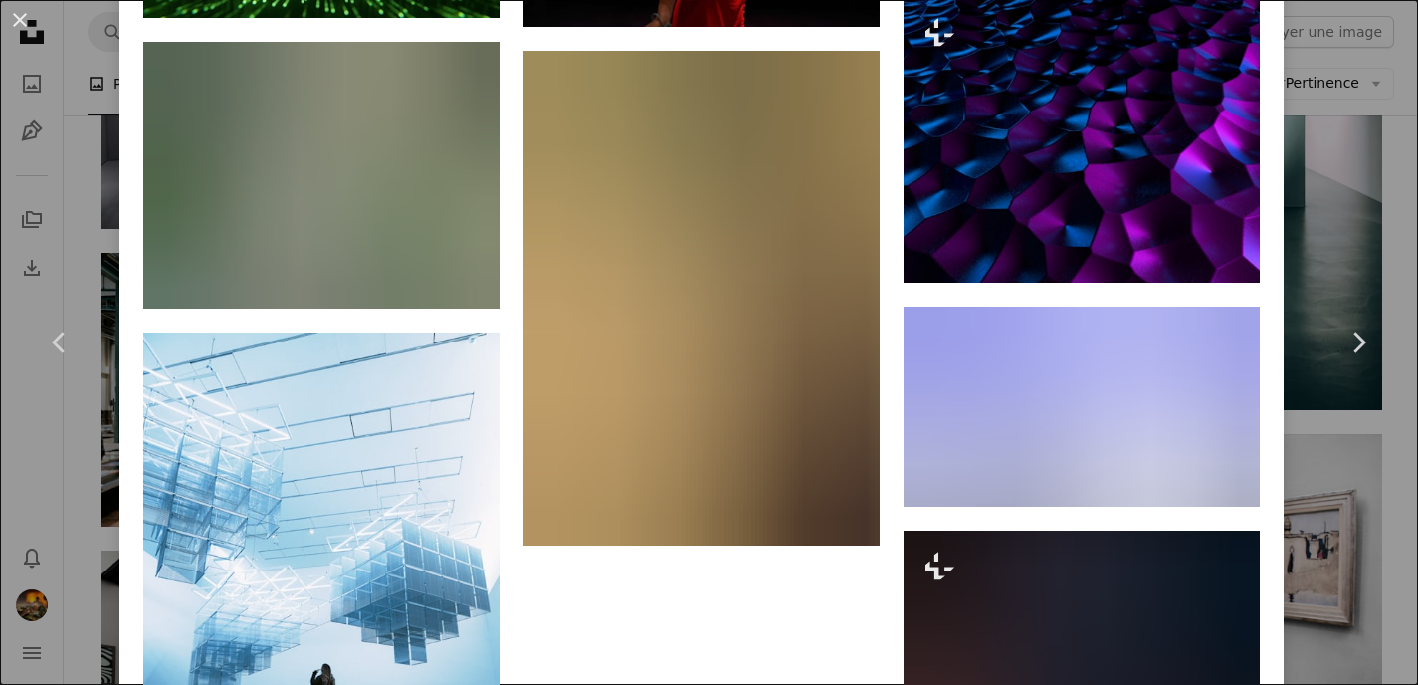
scroll to position [24635, 0]
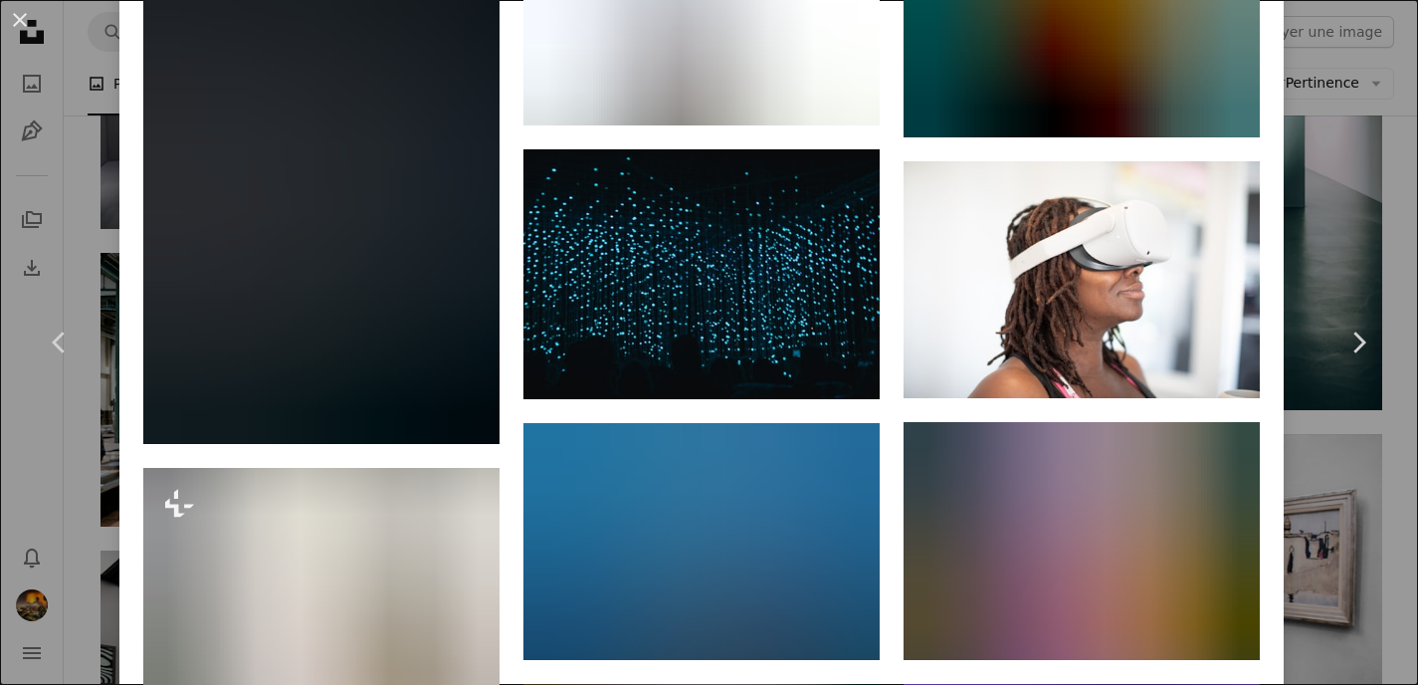
scroll to position [40893, 0]
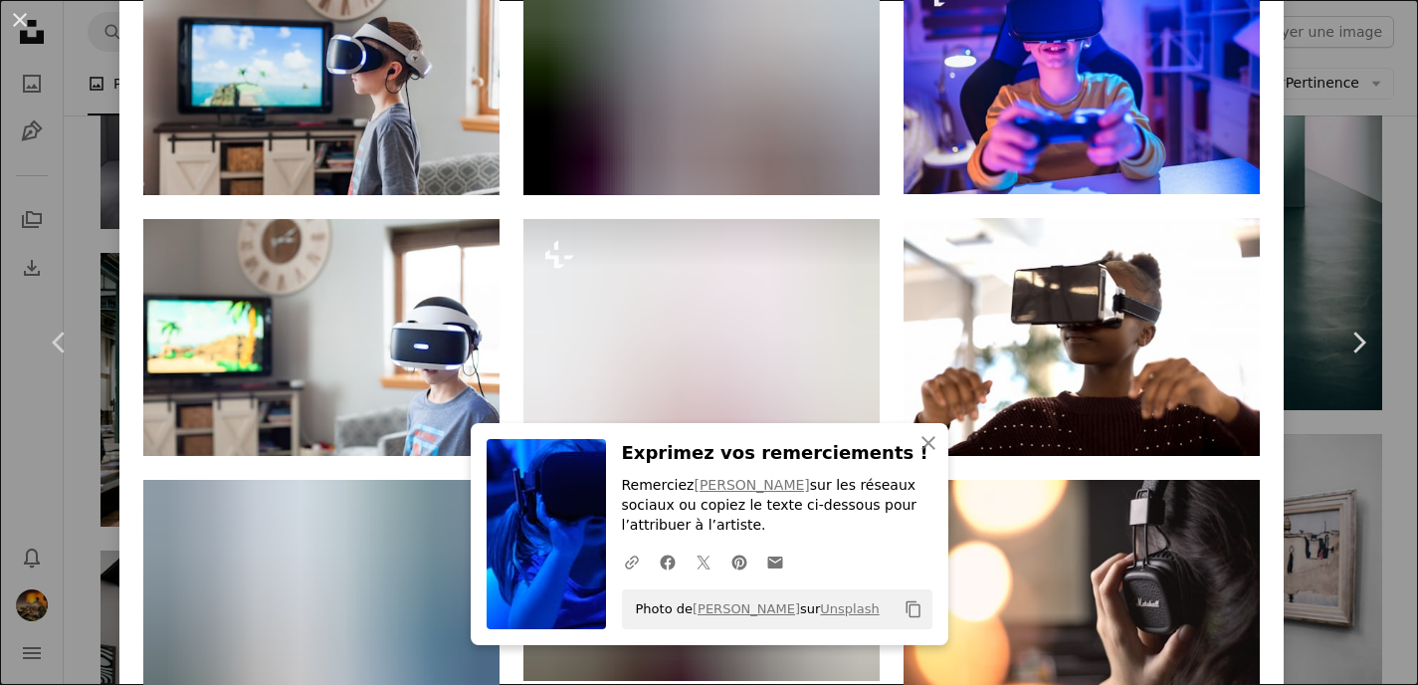
scroll to position [1956, 0]
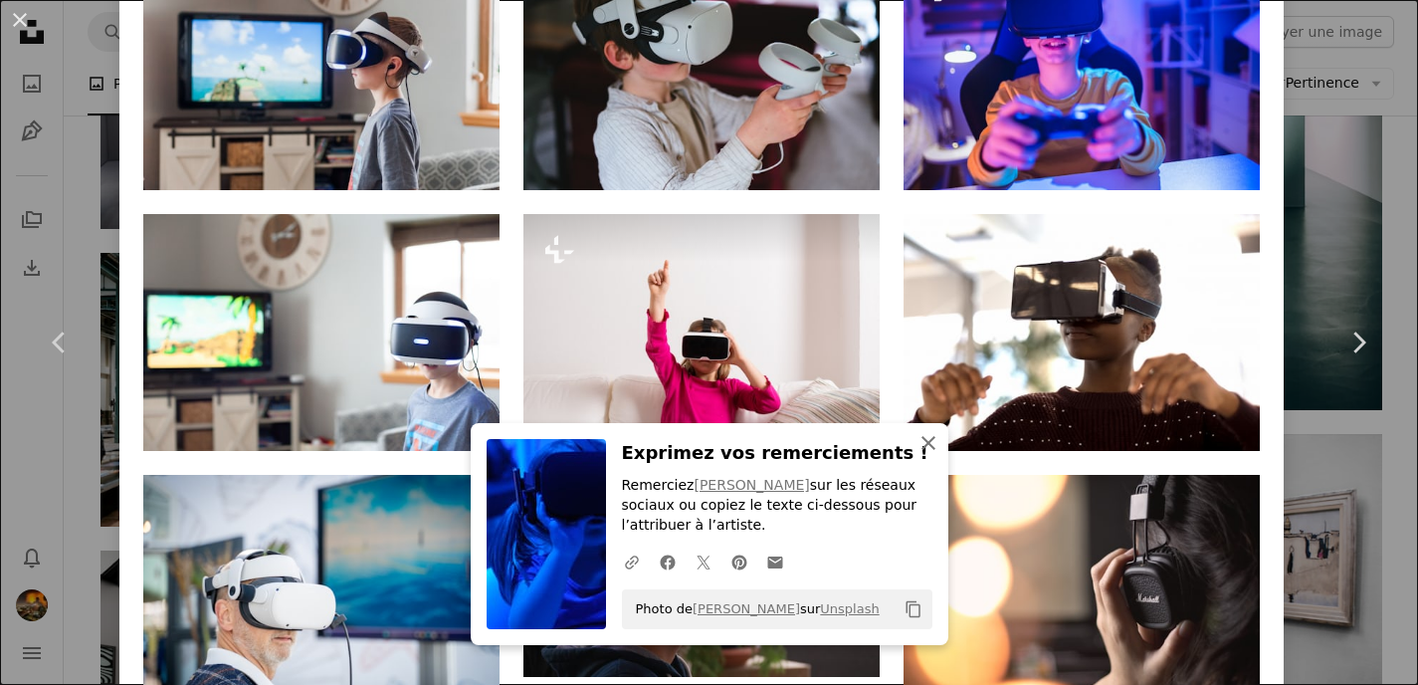
click at [927, 441] on icon "An X shape" at bounding box center [928, 443] width 24 height 24
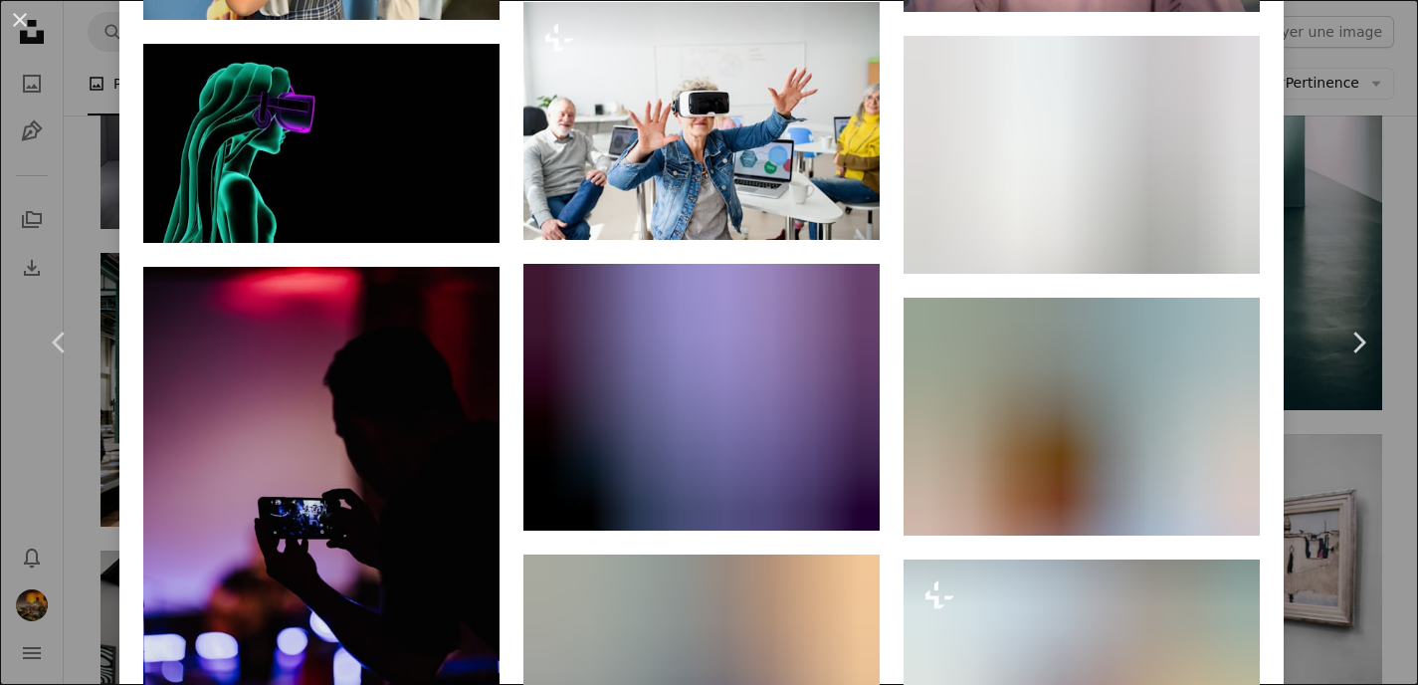
scroll to position [12419, 0]
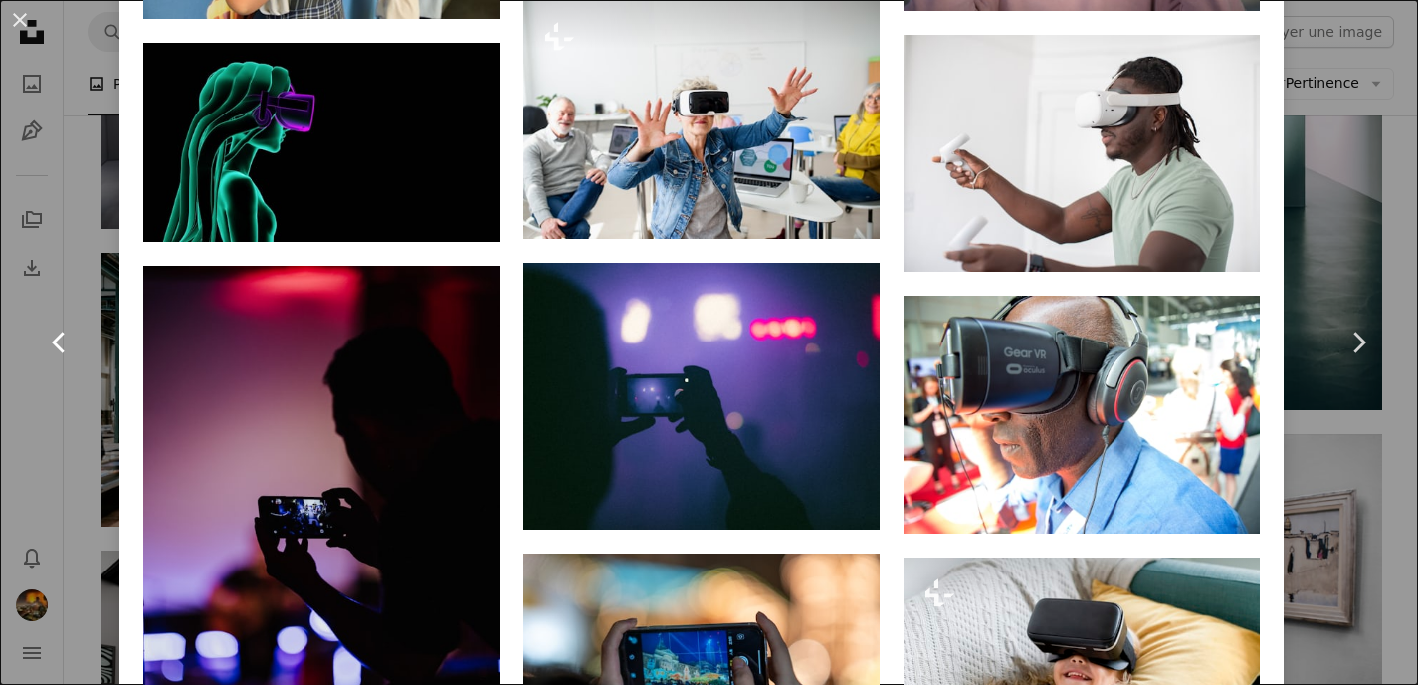
click at [59, 337] on icon at bounding box center [58, 341] width 13 height 21
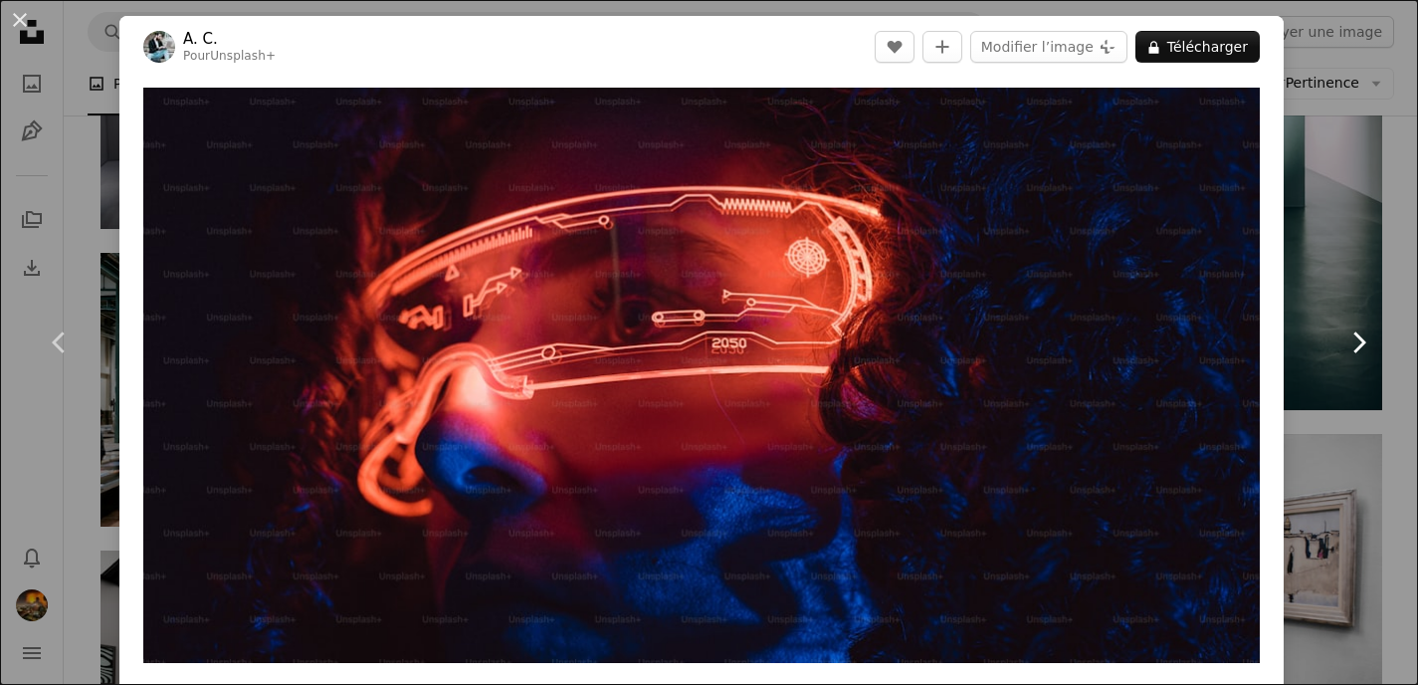
click at [1359, 349] on icon "Chevron right" at bounding box center [1358, 342] width 32 height 32
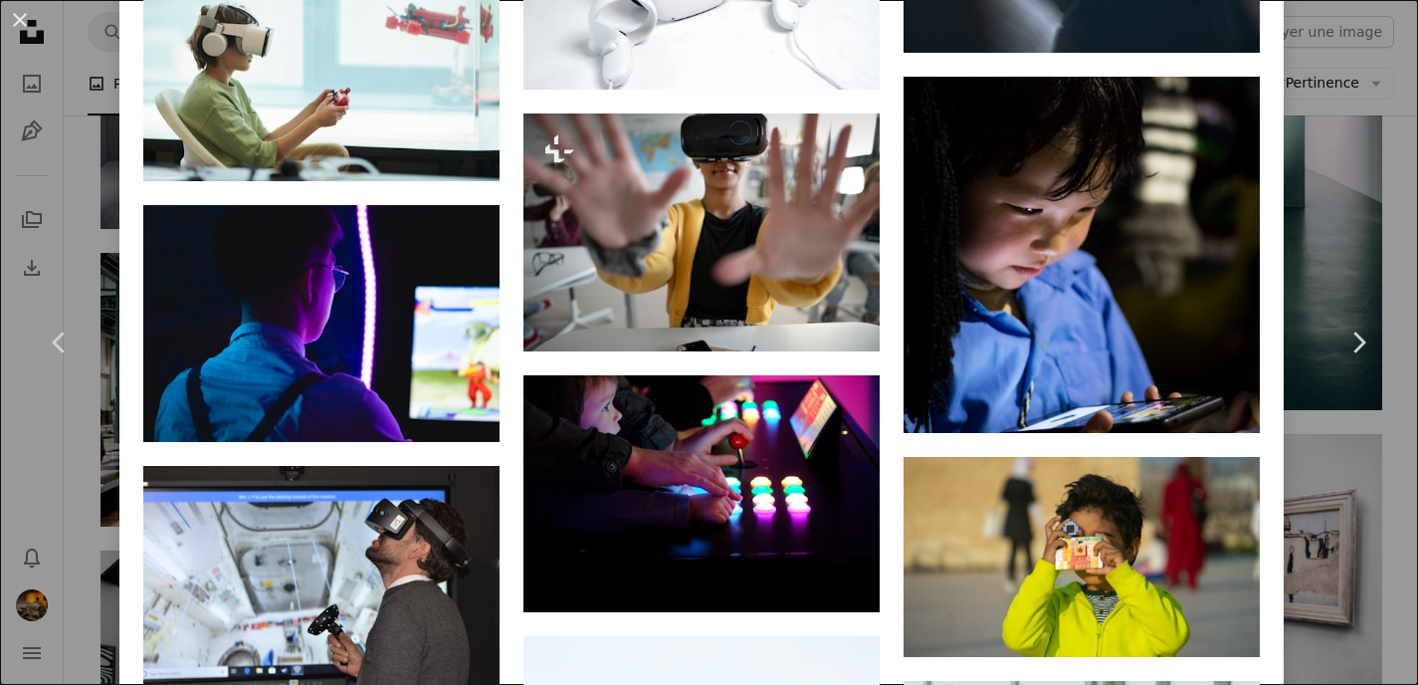
scroll to position [26846, 0]
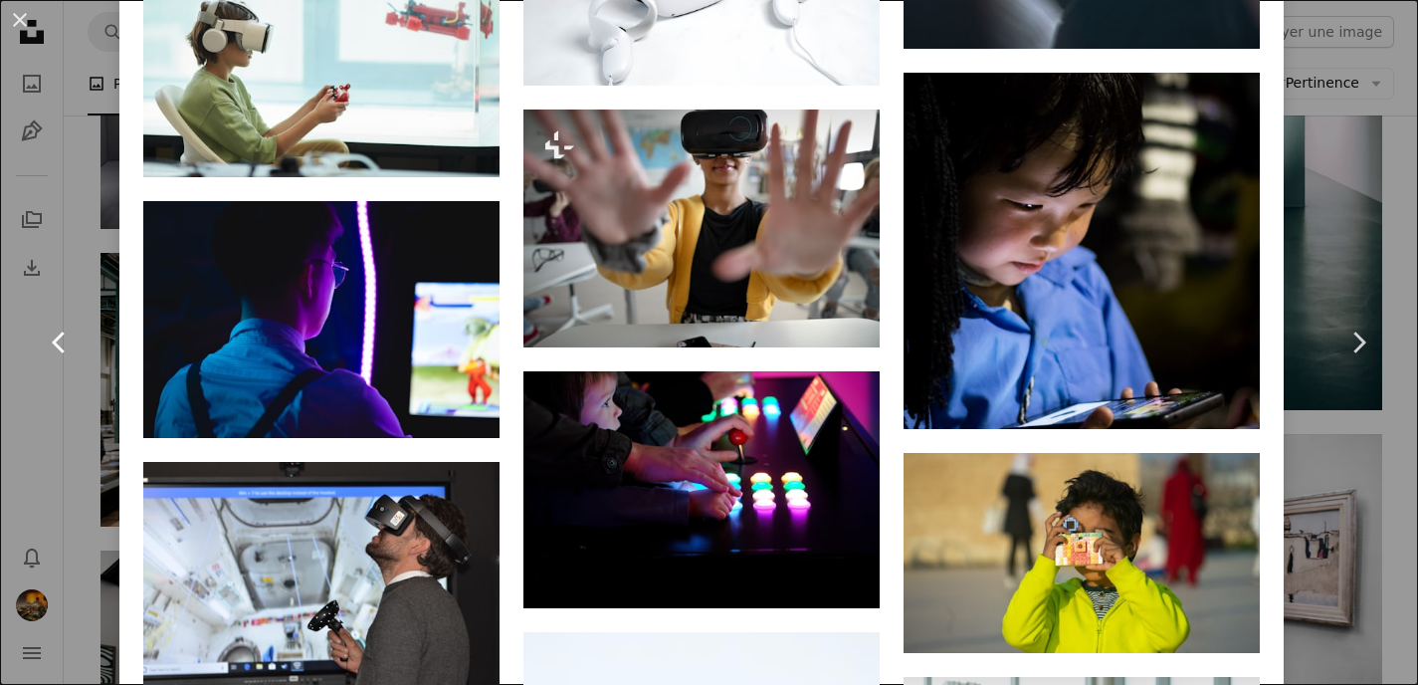
click at [61, 336] on icon "Chevron left" at bounding box center [60, 342] width 32 height 32
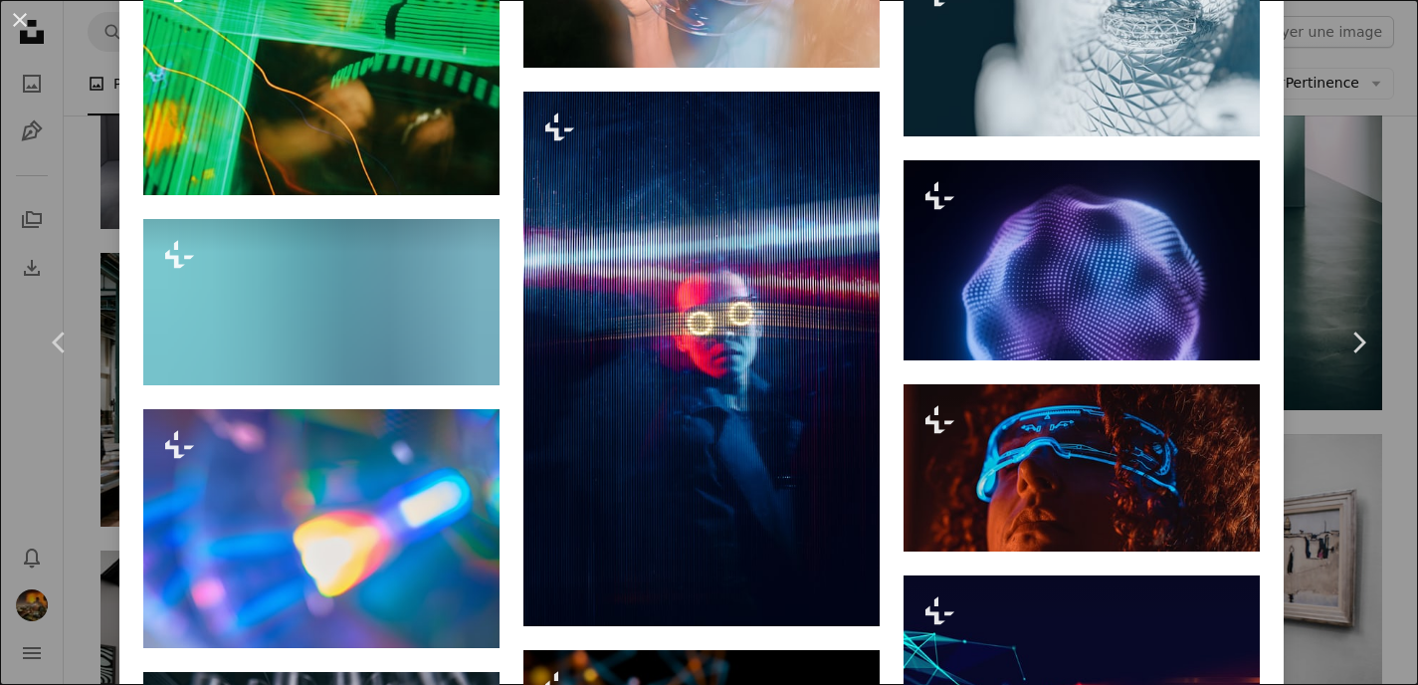
scroll to position [1716, 0]
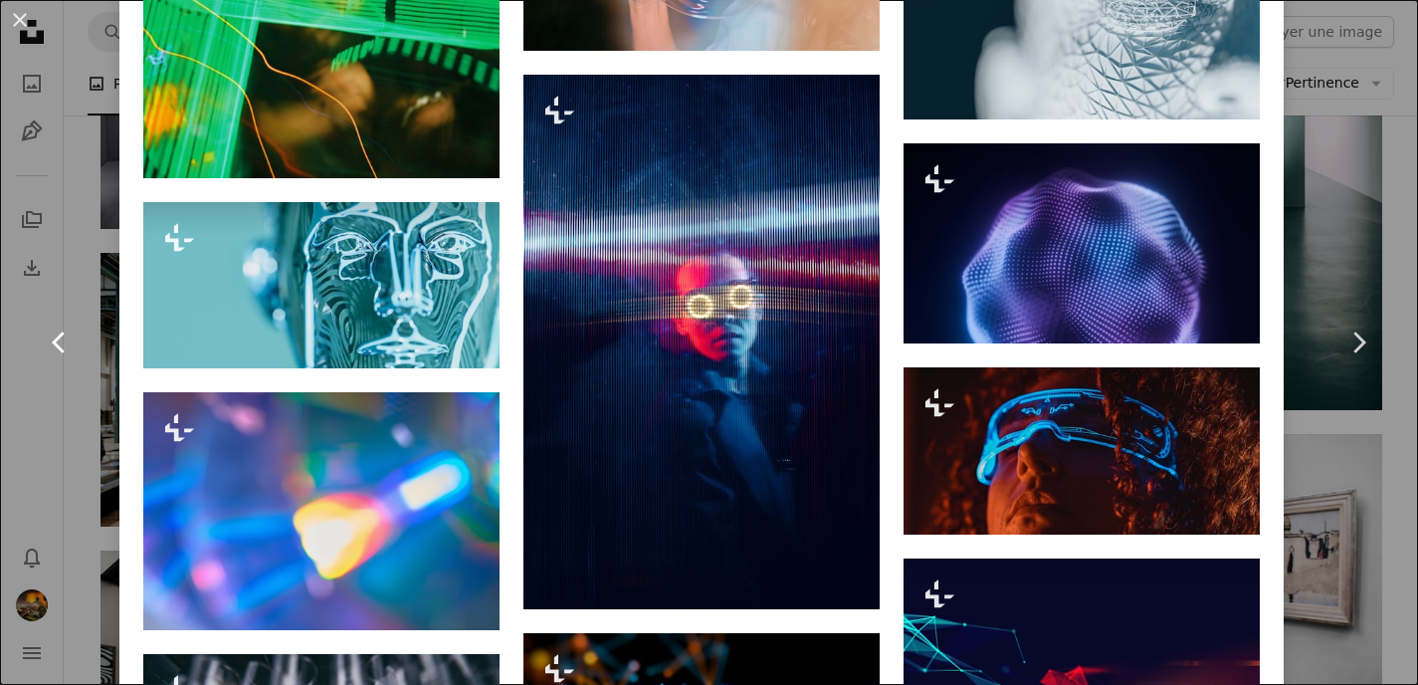
click at [62, 336] on icon "Chevron left" at bounding box center [60, 342] width 32 height 32
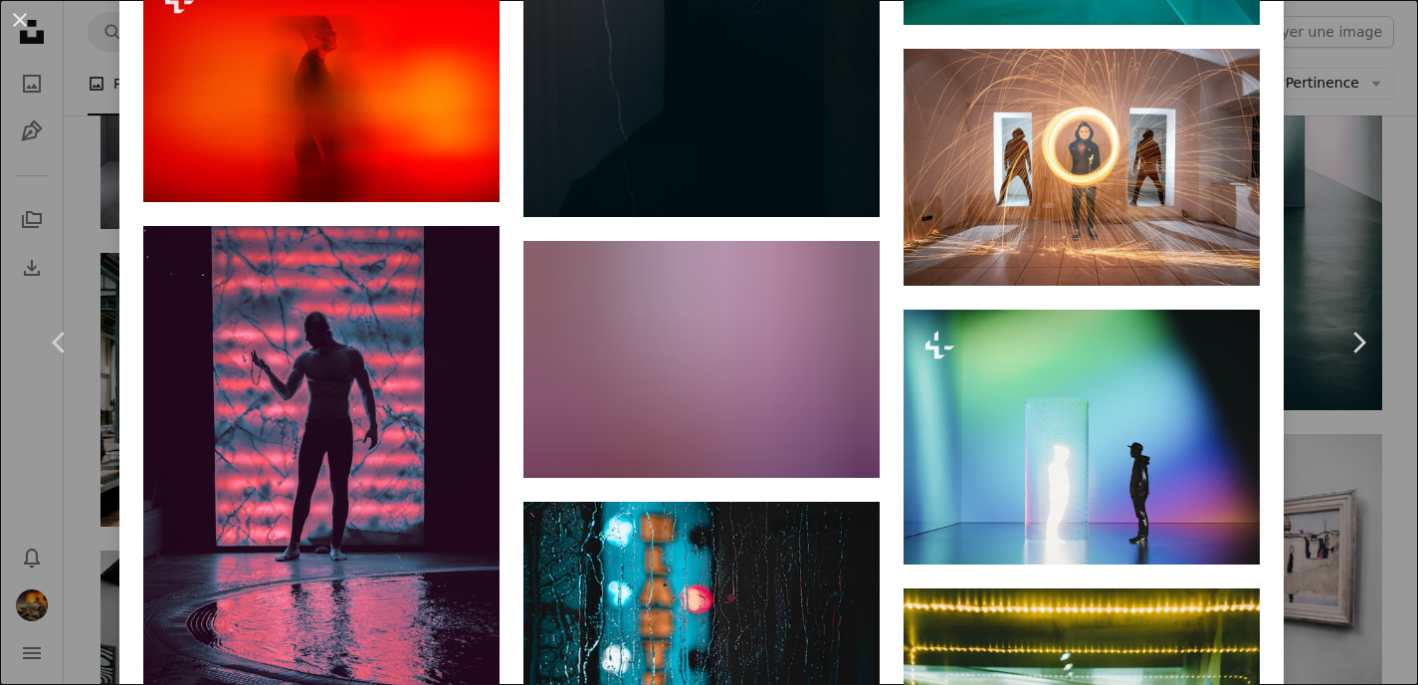
scroll to position [2938, 0]
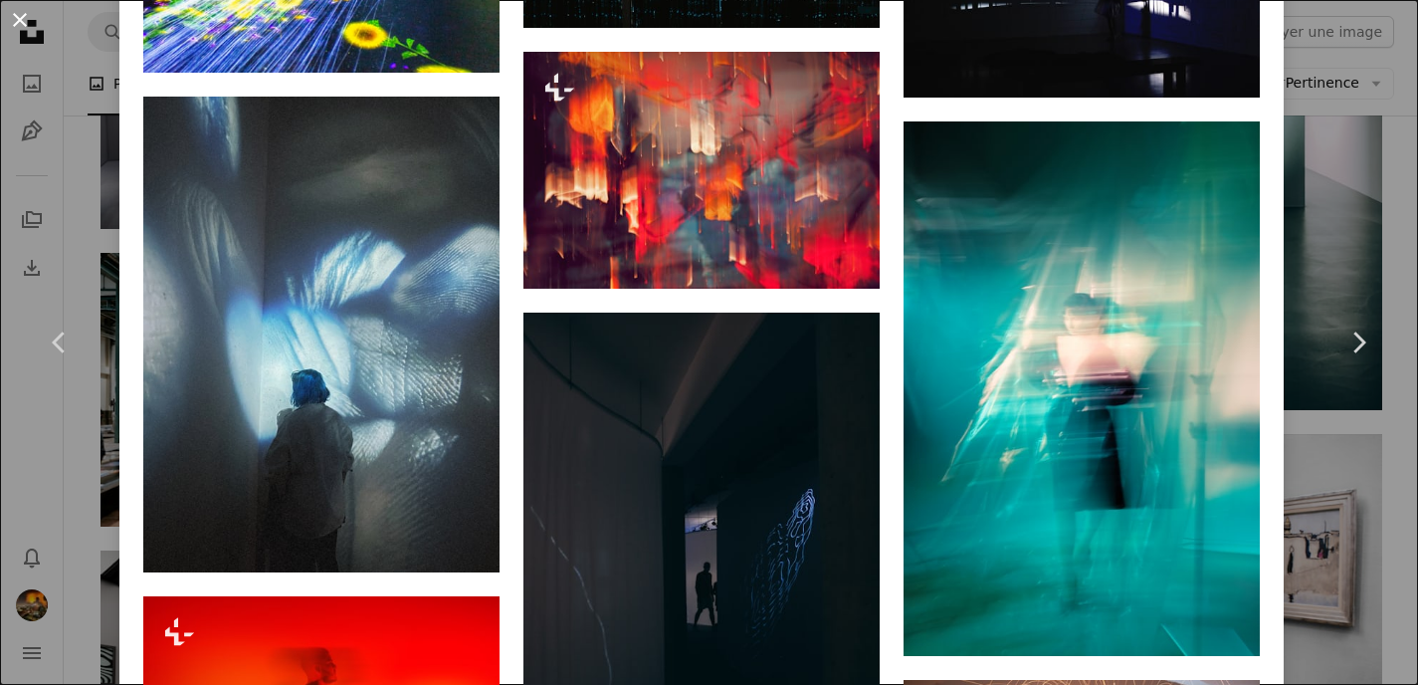
click at [23, 21] on button "An X shape" at bounding box center [20, 20] width 24 height 24
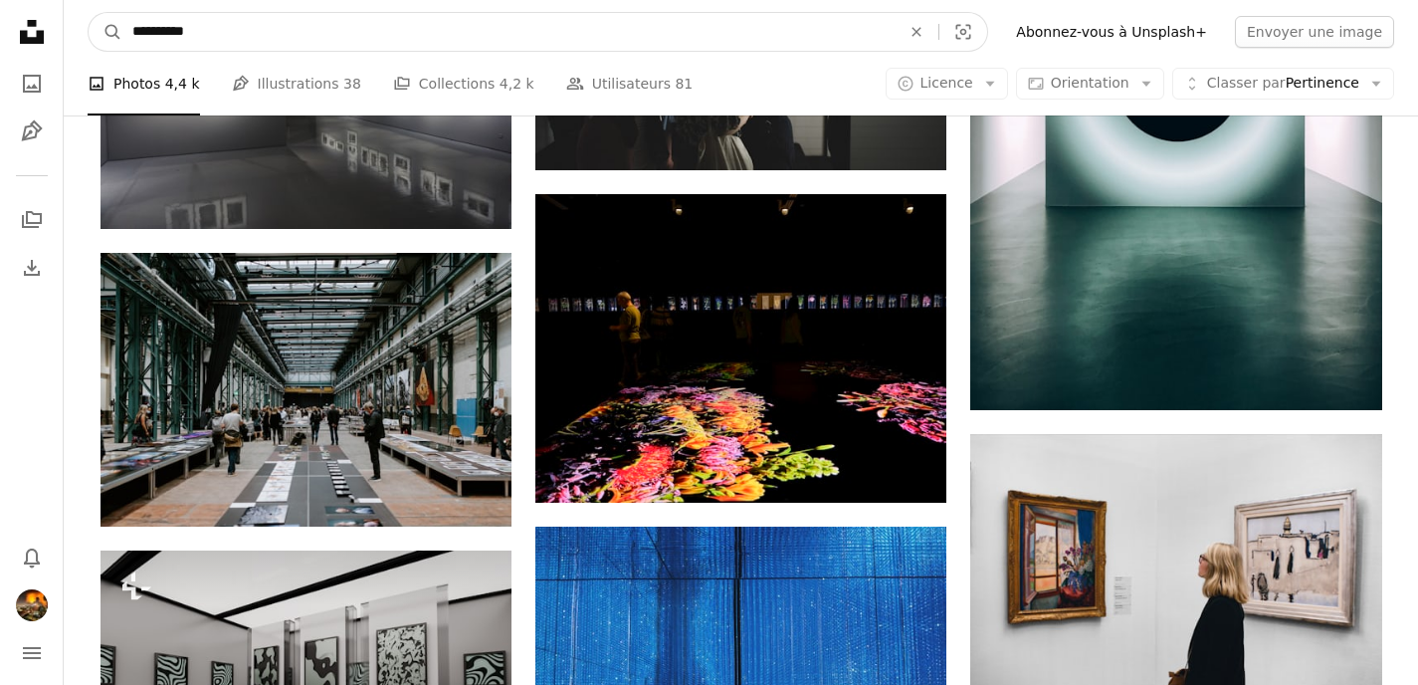
click at [248, 26] on input "**********" at bounding box center [508, 32] width 772 height 38
type input "**********"
click button "A magnifying glass" at bounding box center [106, 32] width 34 height 38
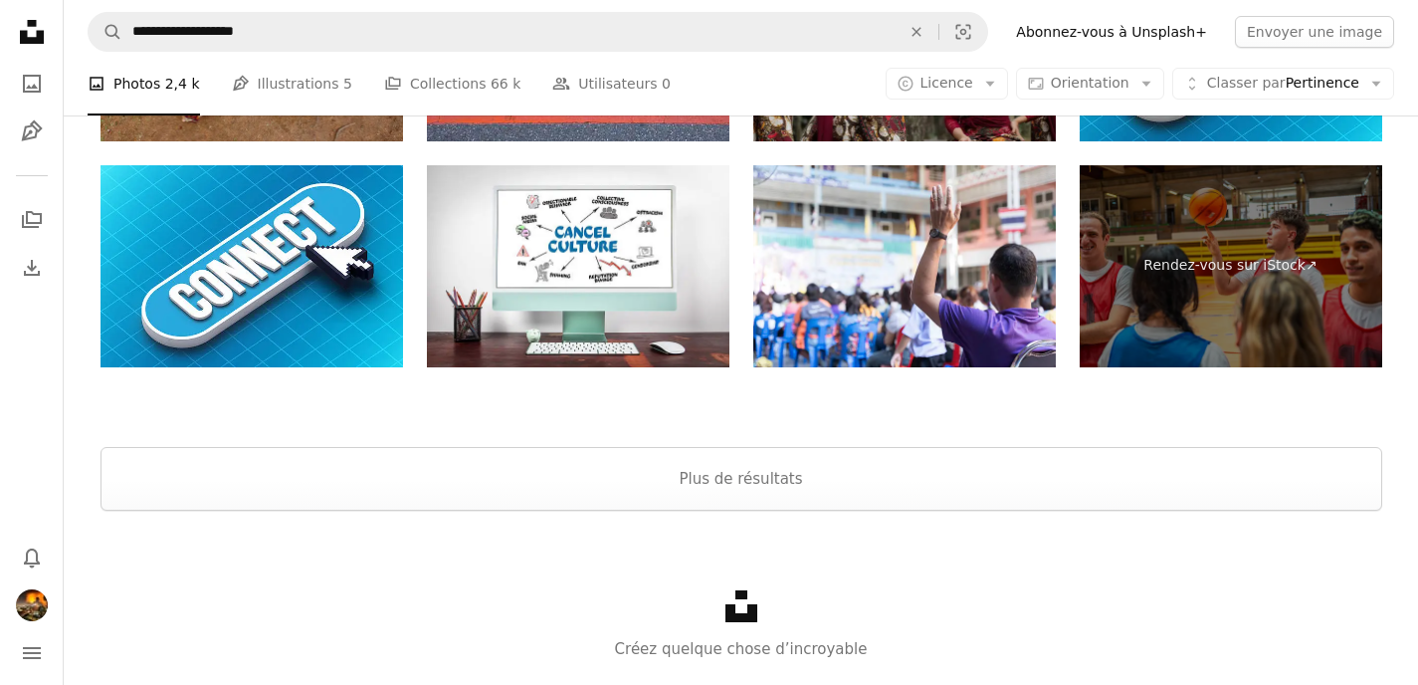
scroll to position [3641, 0]
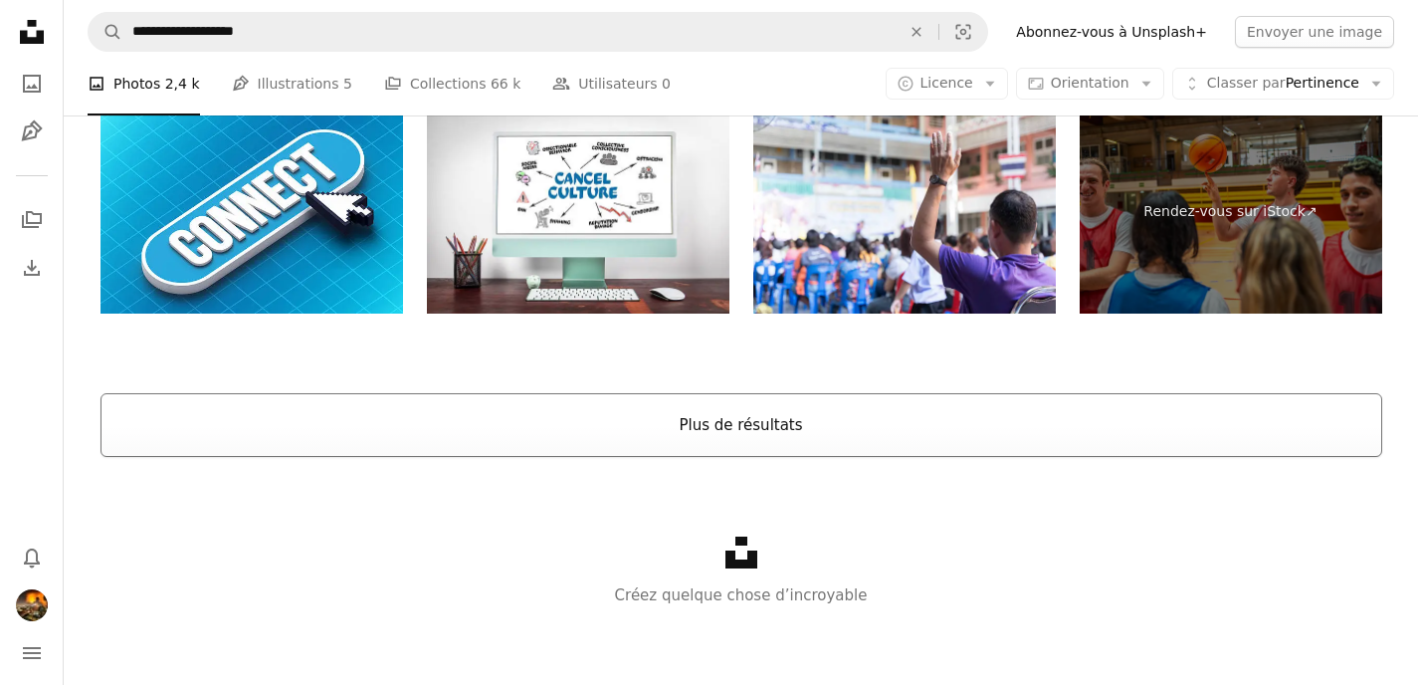
click at [602, 447] on button "Plus de résultats" at bounding box center [741, 425] width 1282 height 64
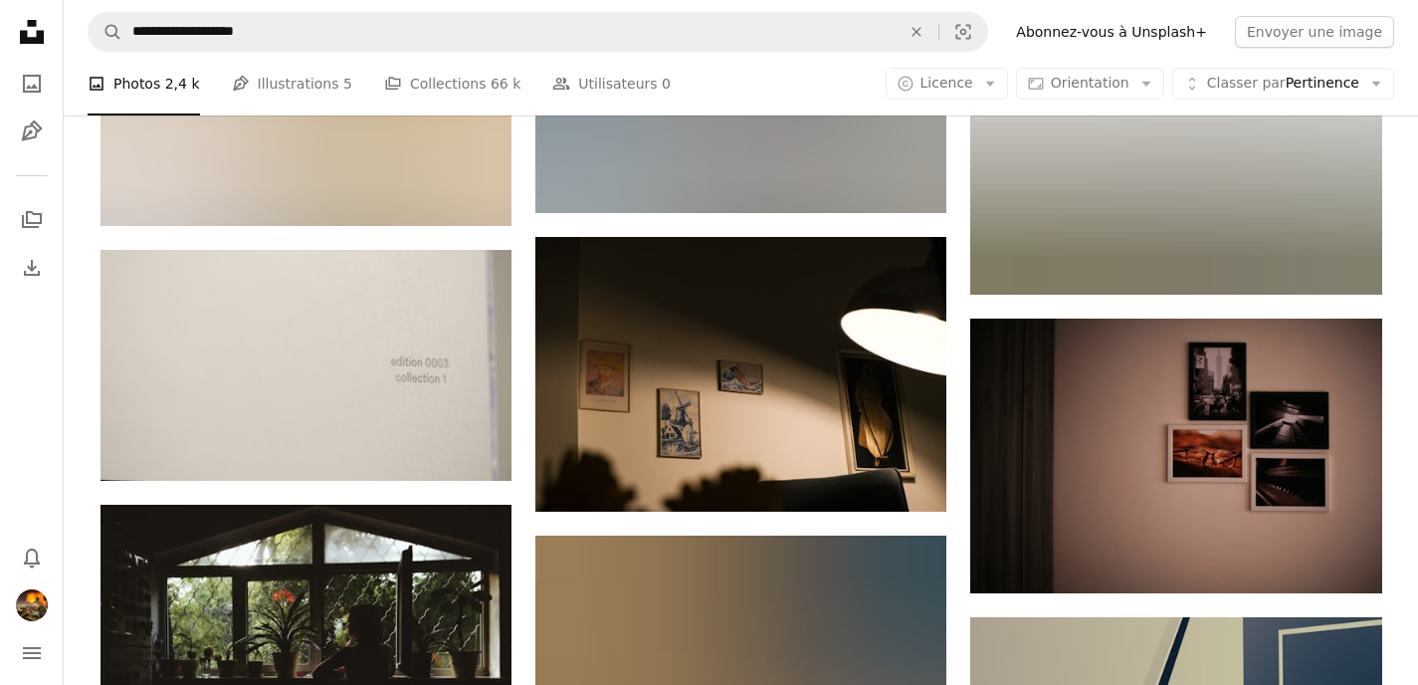
scroll to position [4595, 0]
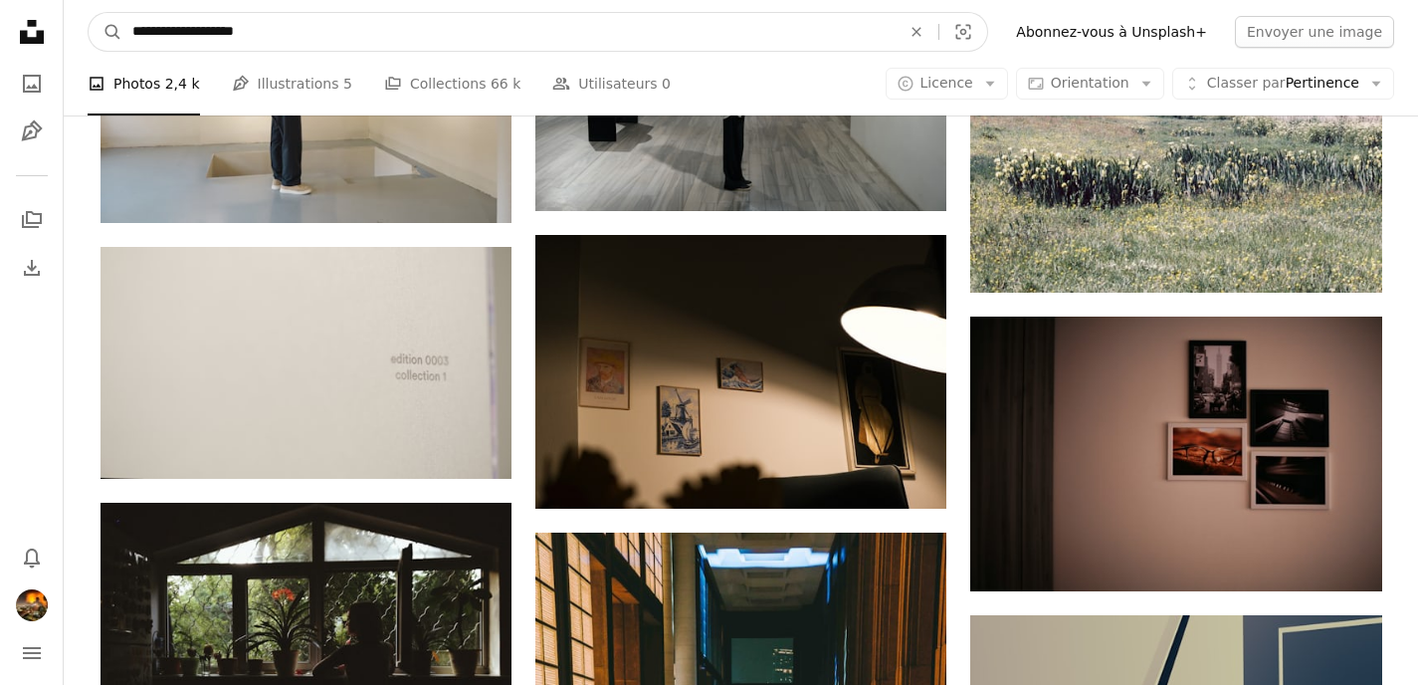
drag, startPoint x: 196, startPoint y: 30, endPoint x: 337, endPoint y: 30, distance: 141.3
click at [337, 30] on input "**********" at bounding box center [508, 32] width 772 height 38
click at [89, 13] on button "A magnifying glass" at bounding box center [106, 32] width 34 height 38
type input "**********"
click at [89, 13] on button "A magnifying glass" at bounding box center [106, 32] width 34 height 38
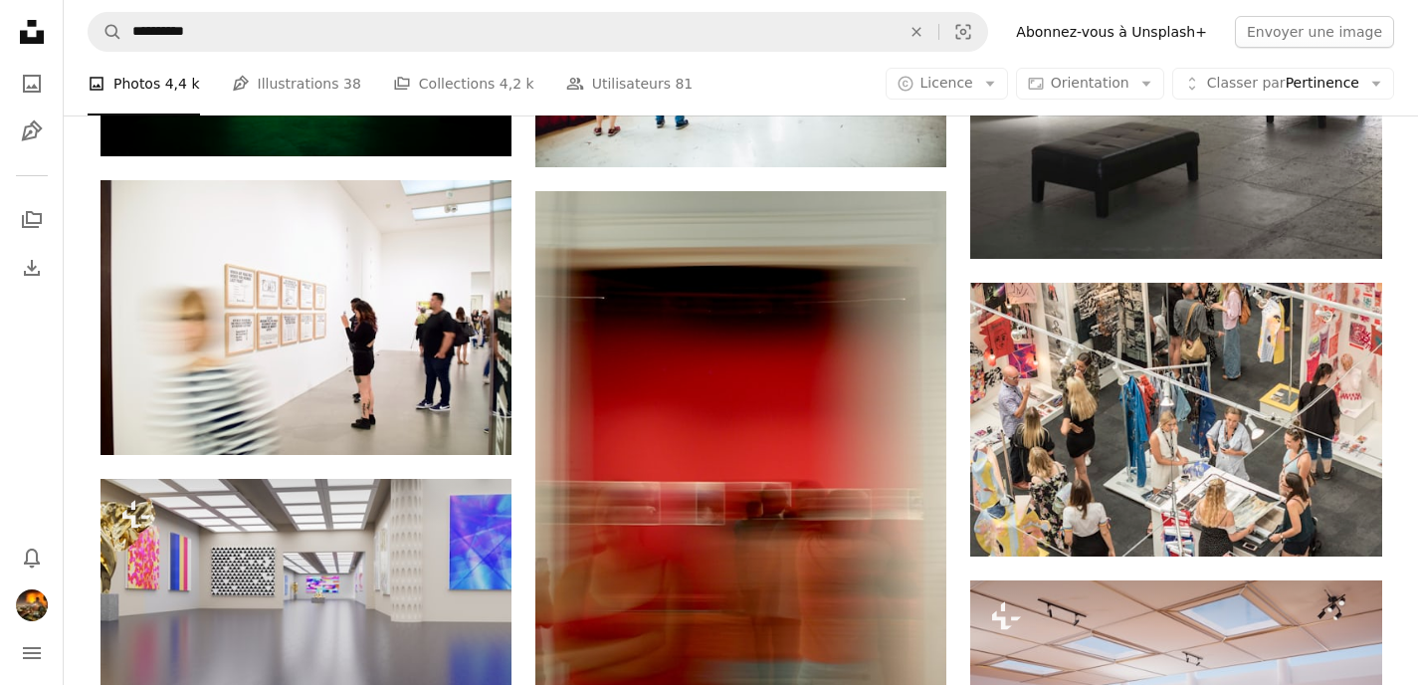
scroll to position [1774, 0]
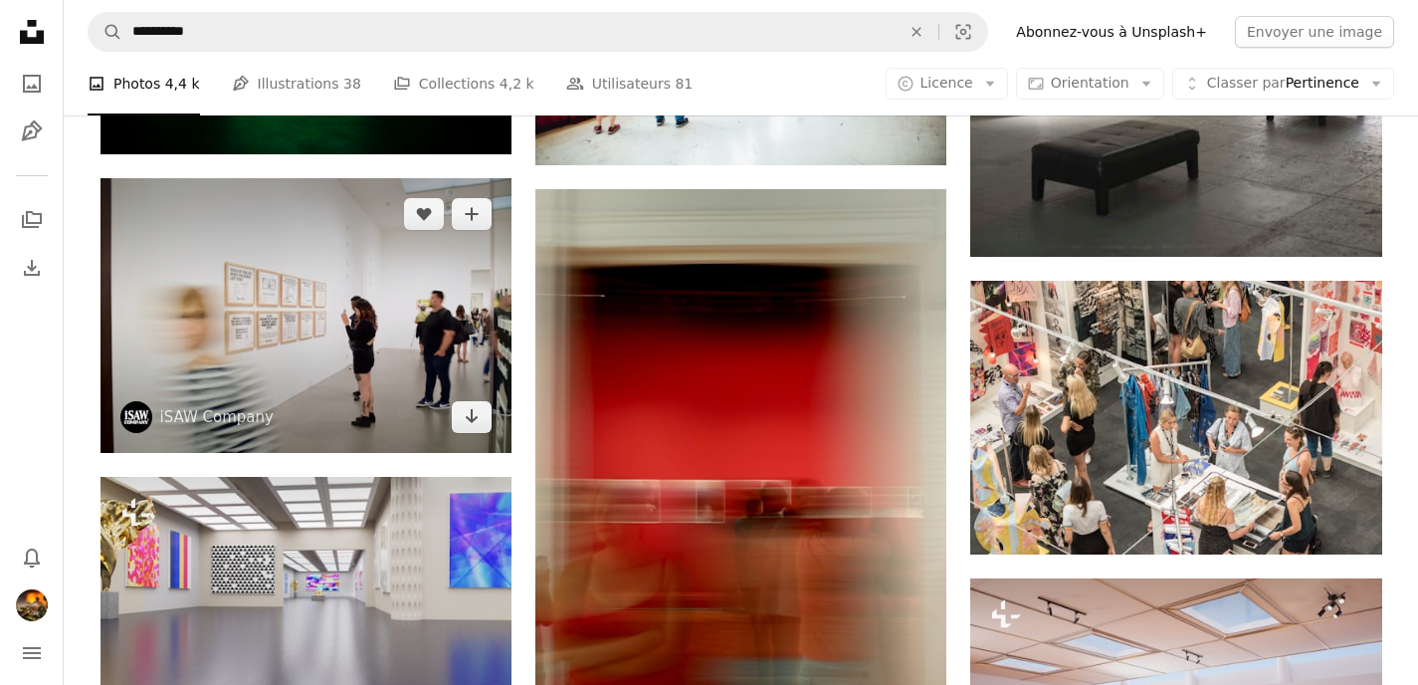
click at [349, 354] on img at bounding box center [305, 315] width 411 height 275
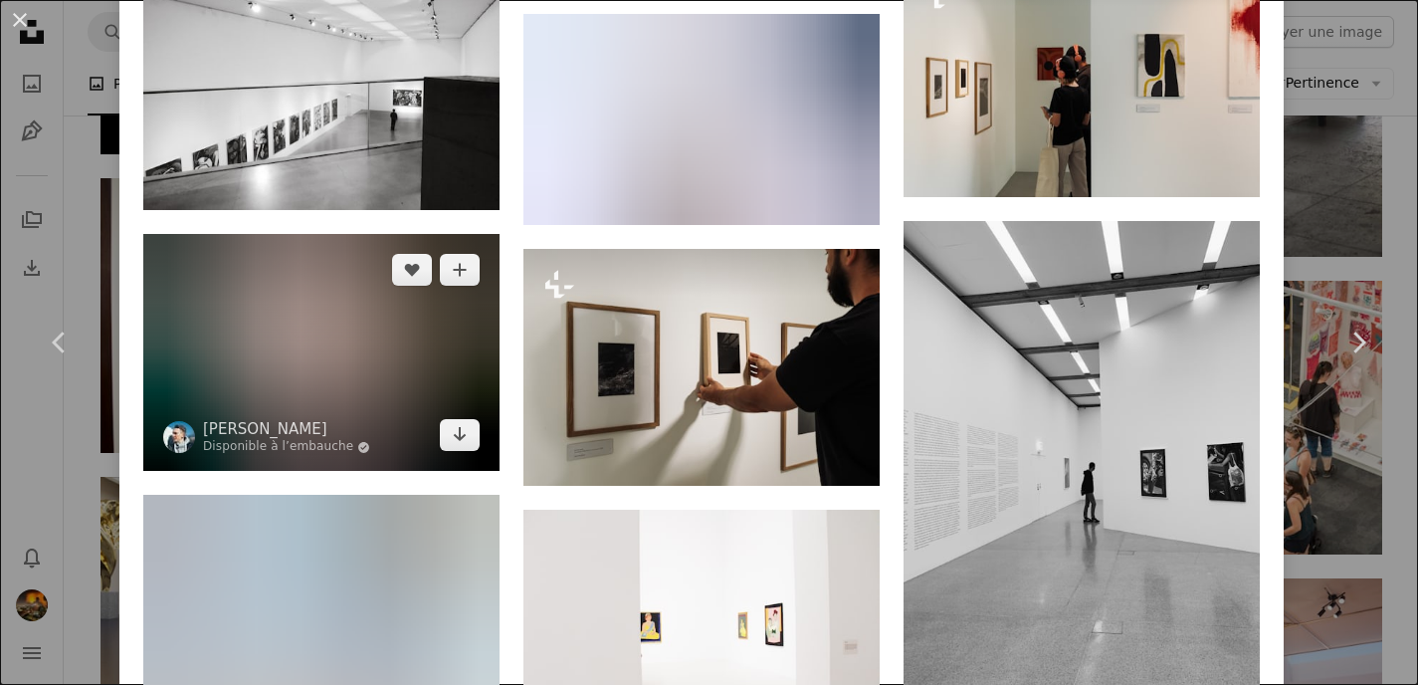
scroll to position [2405, 0]
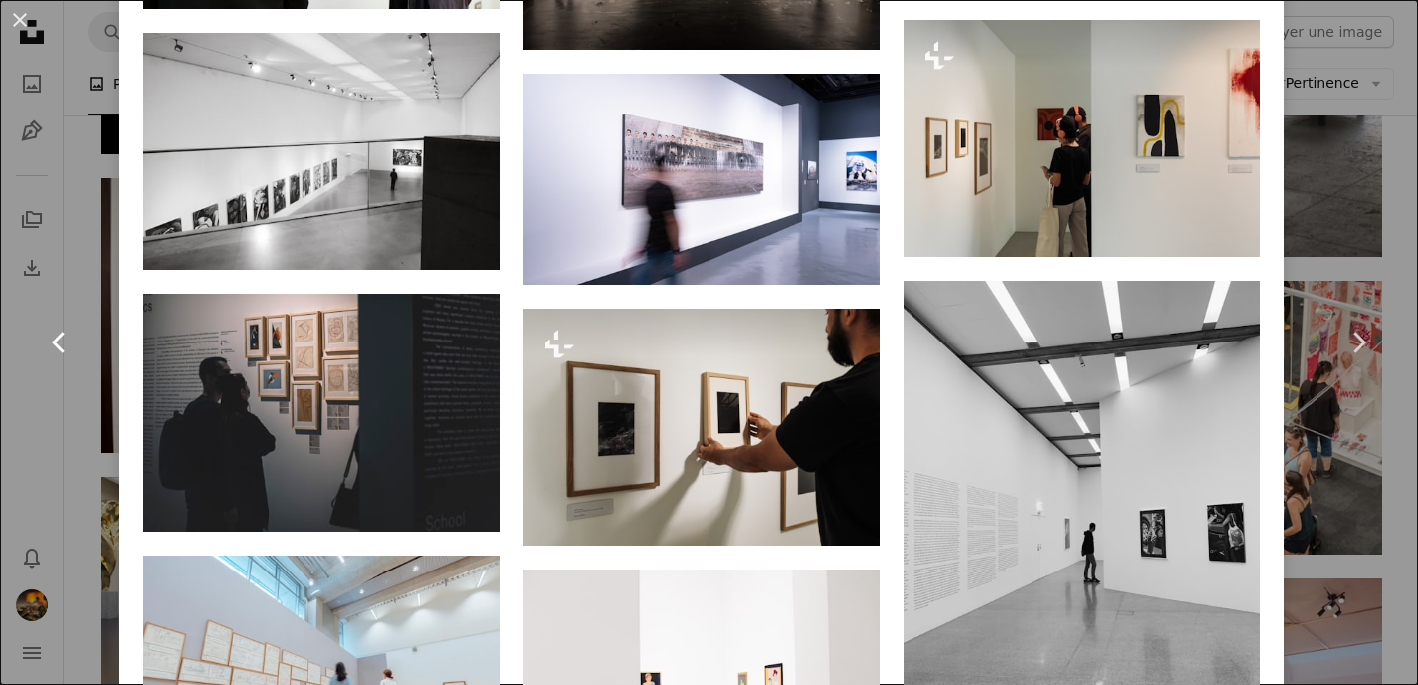
click at [60, 337] on icon "Chevron left" at bounding box center [60, 342] width 32 height 32
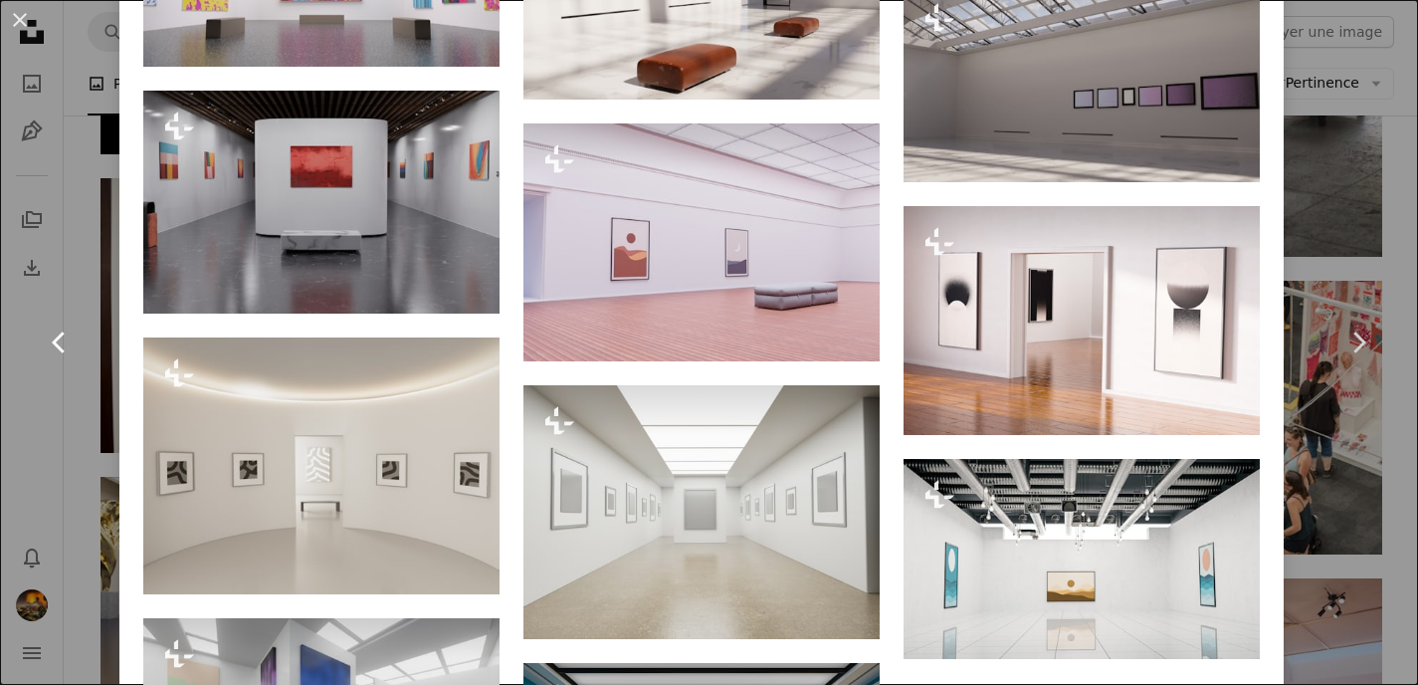
scroll to position [2199, 0]
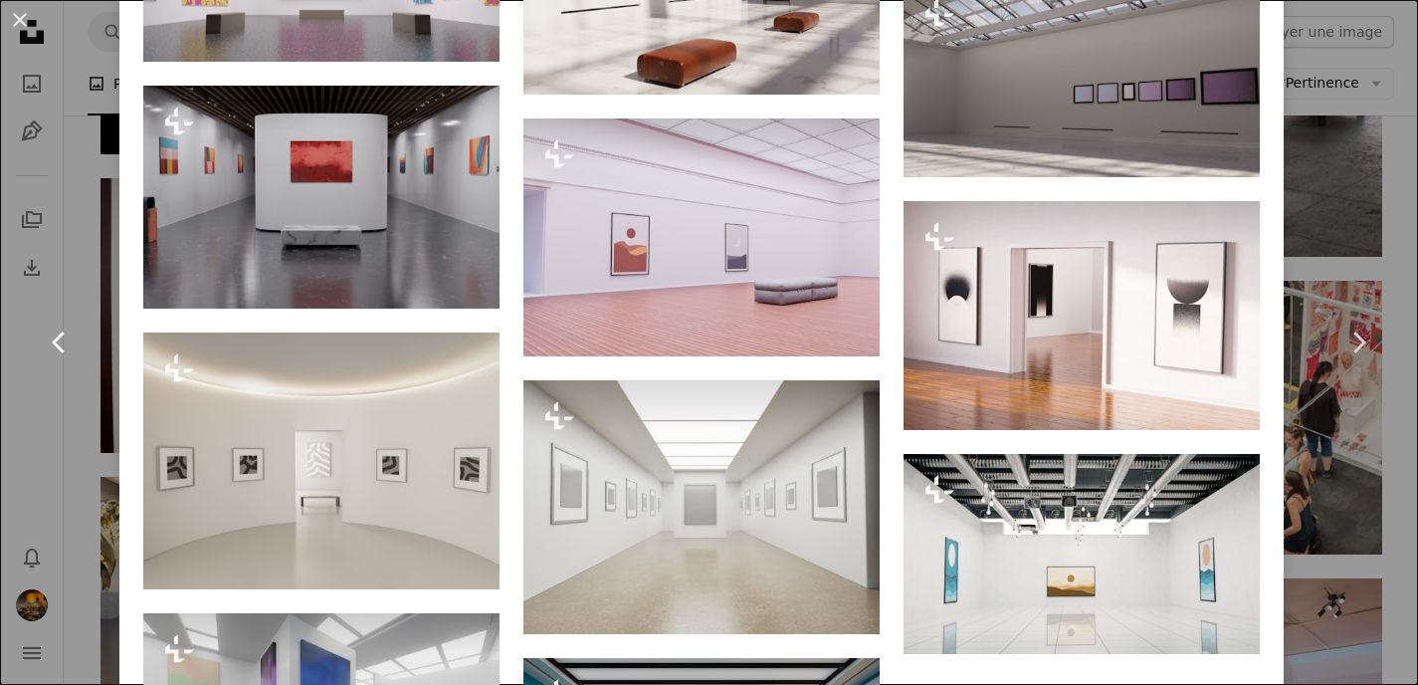
click at [59, 339] on icon "Chevron left" at bounding box center [60, 342] width 32 height 32
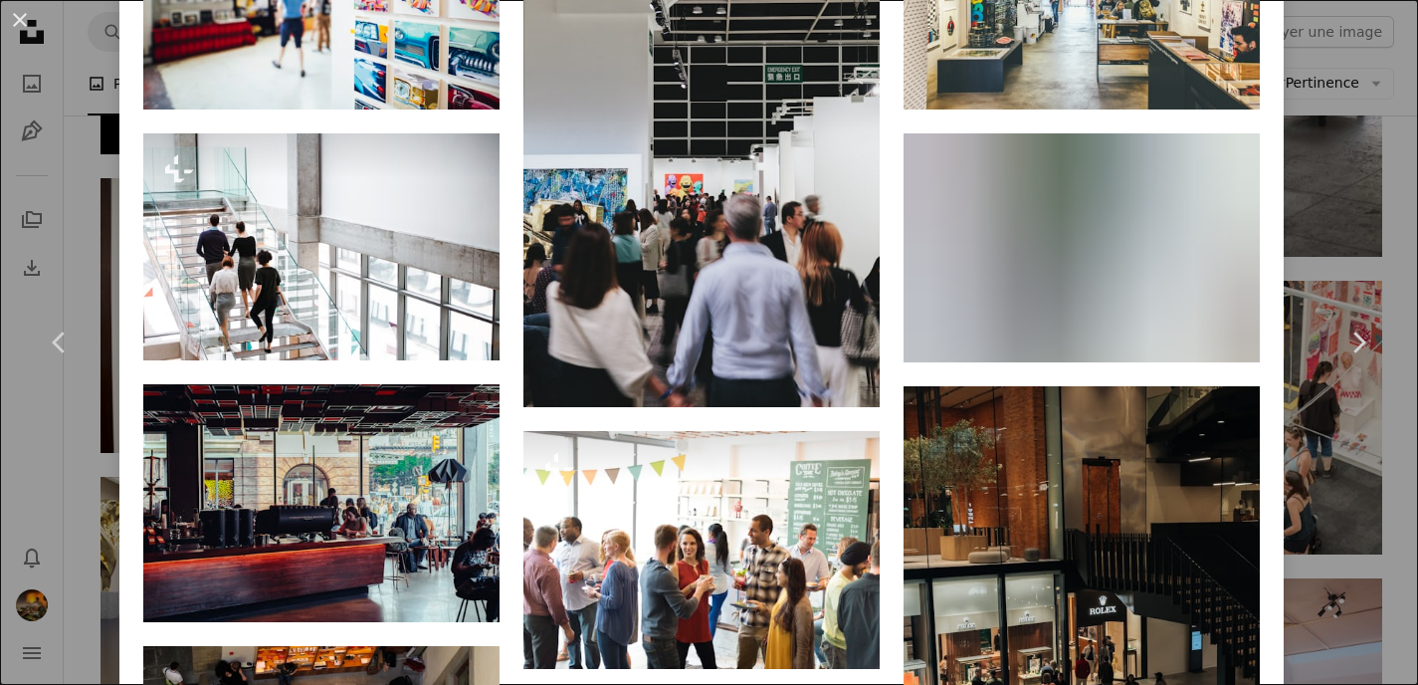
scroll to position [1516, 0]
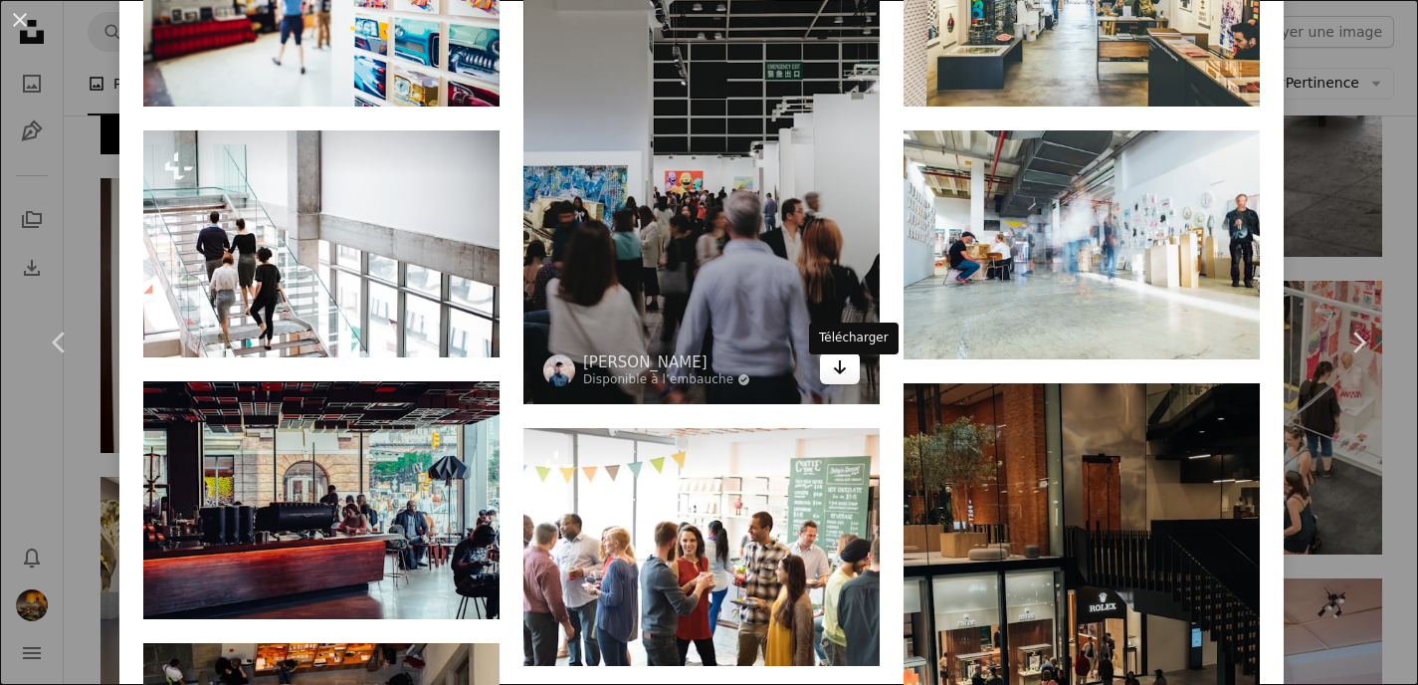
click at [847, 374] on icon "Télécharger" at bounding box center [840, 367] width 13 height 14
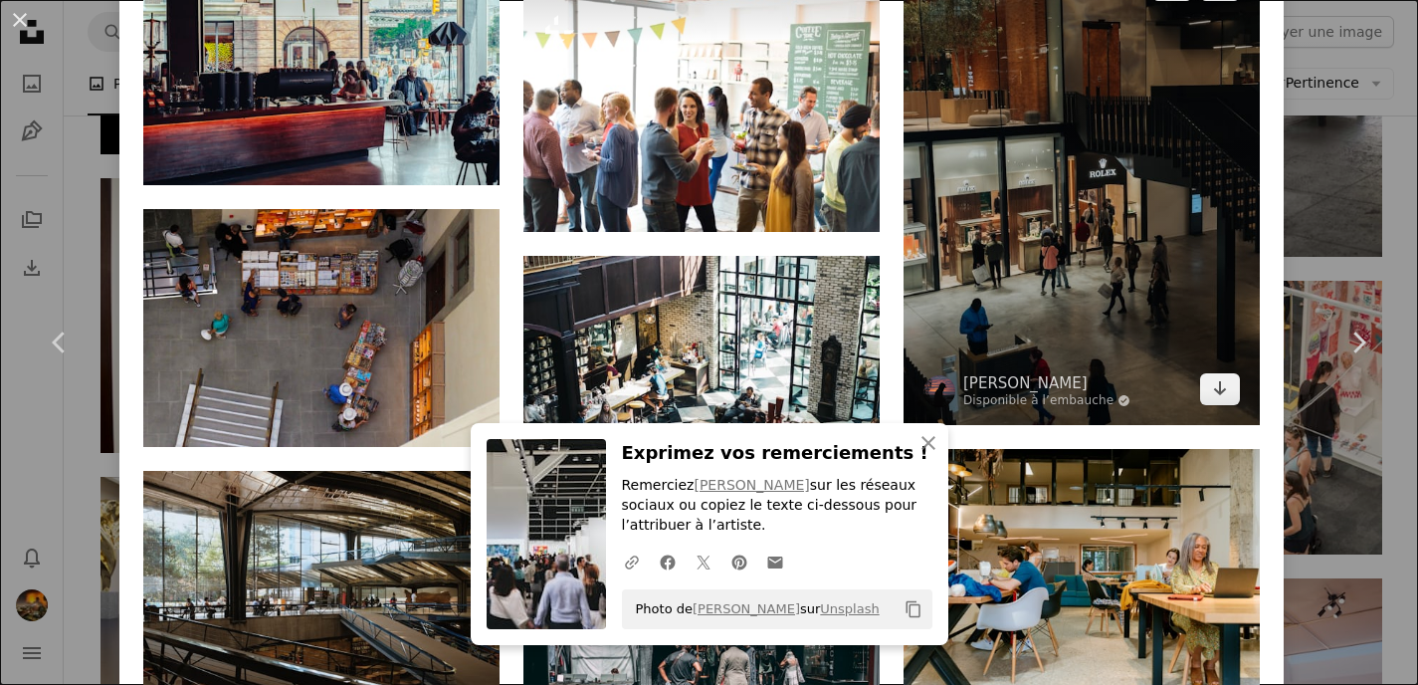
scroll to position [1962, 0]
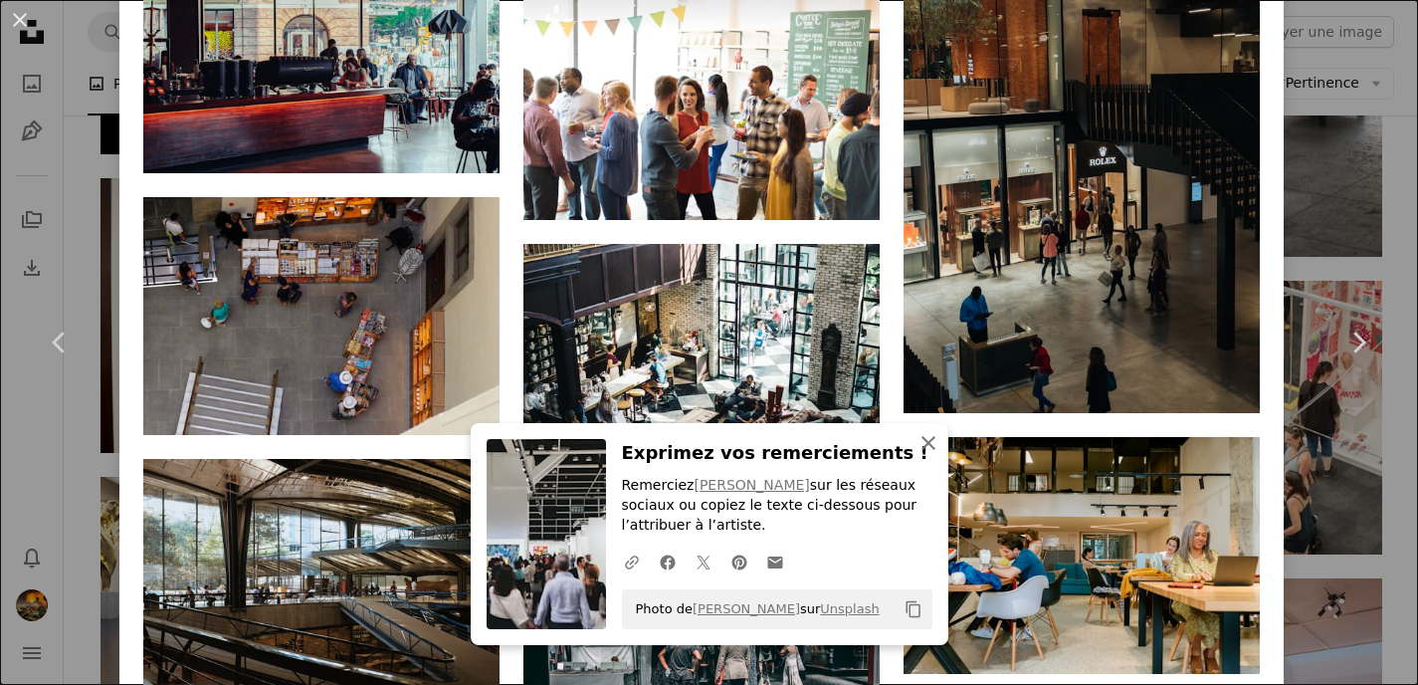
click at [928, 440] on icon "An X shape" at bounding box center [928, 443] width 24 height 24
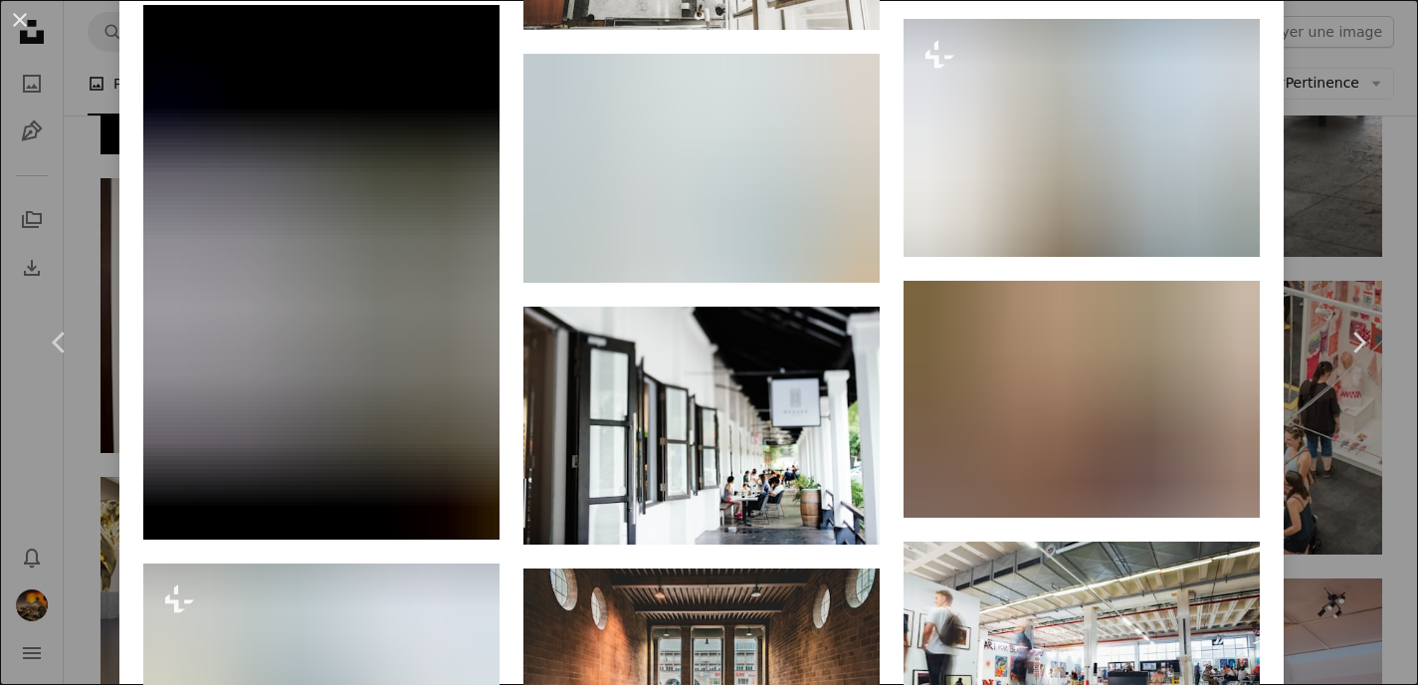
scroll to position [3209, 0]
